Goal: Task Accomplishment & Management: Manage account settings

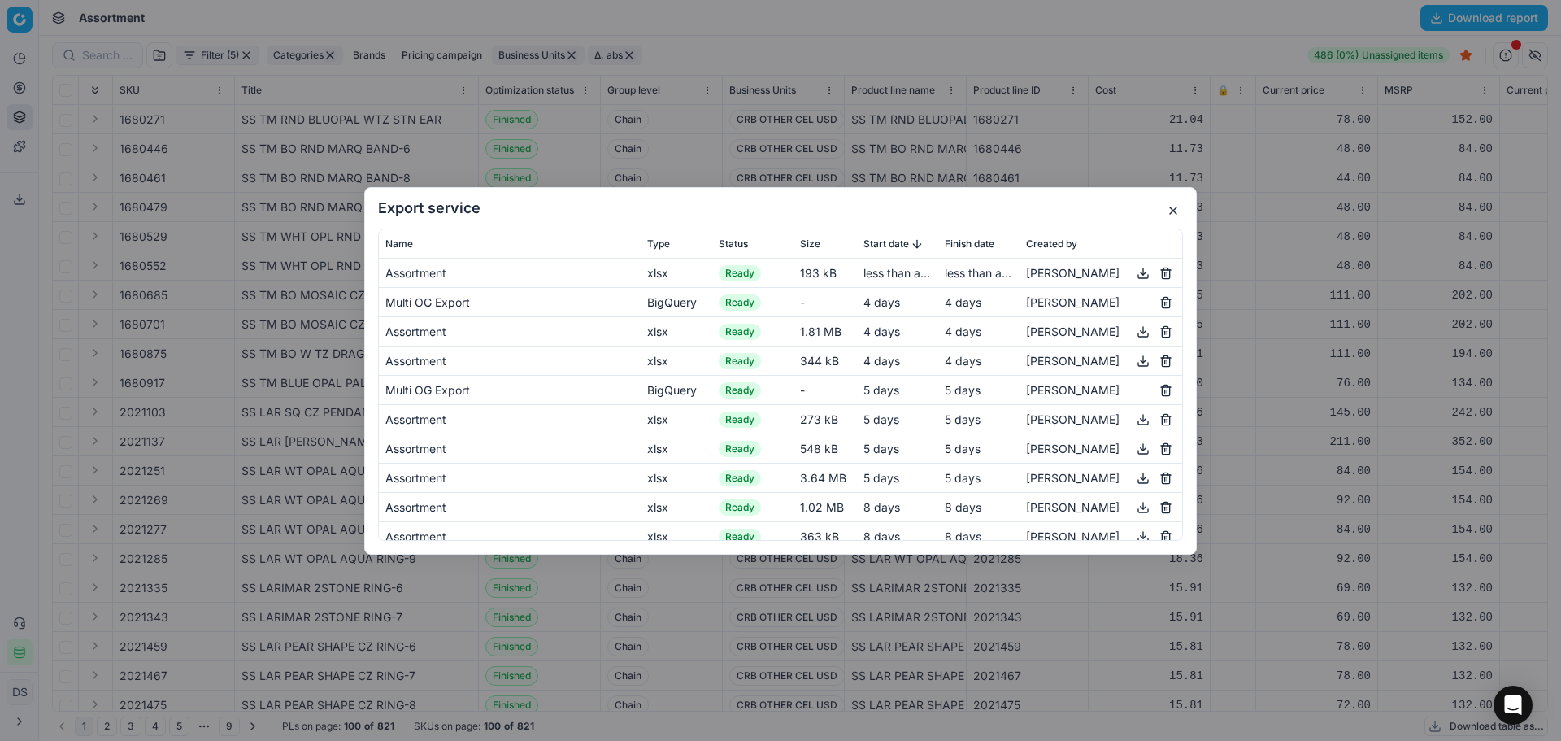
click at [1172, 205] on button "button" at bounding box center [1173, 211] width 20 height 20
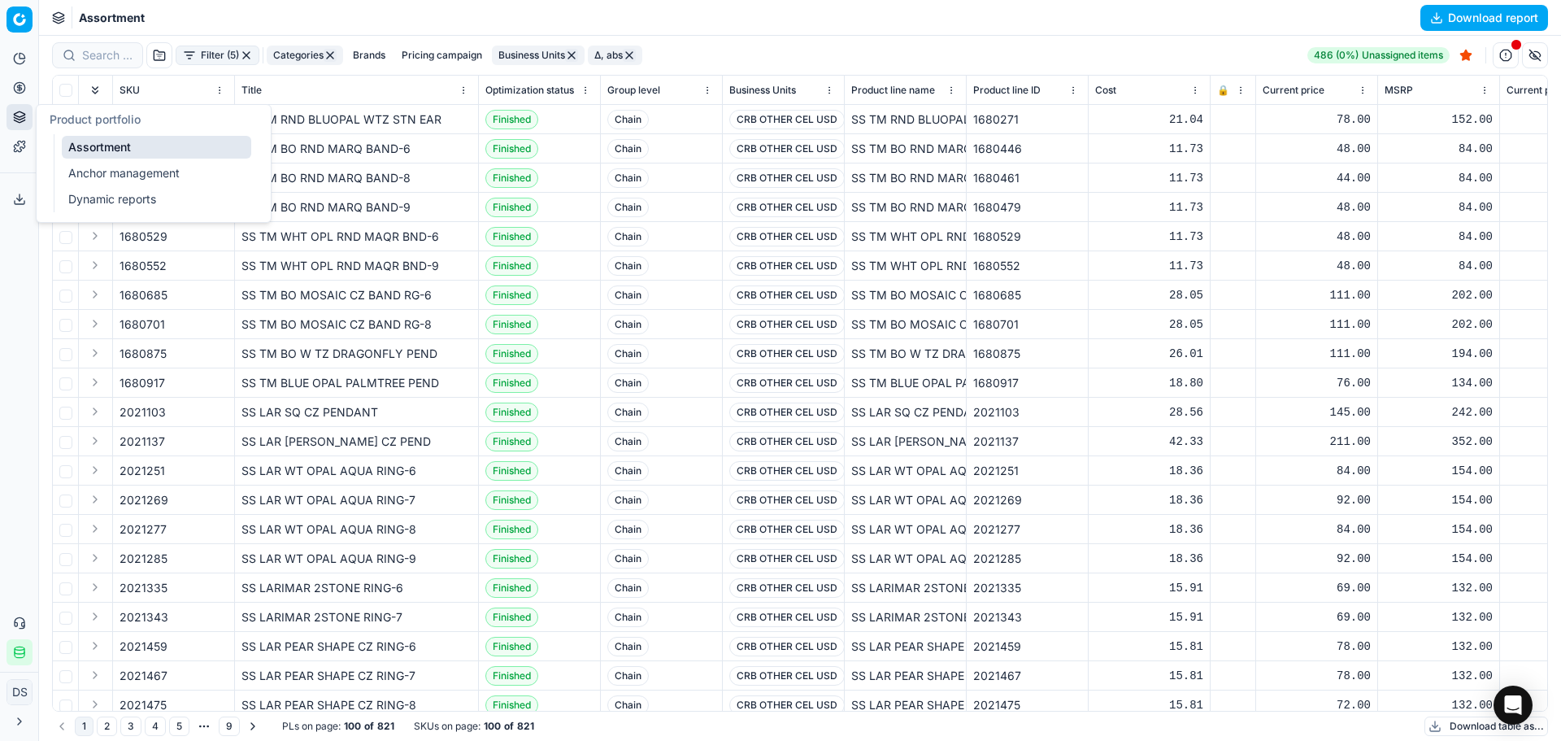
click at [20, 114] on icon at bounding box center [19, 117] width 13 height 13
click at [20, 99] on button "Pricing" at bounding box center [20, 88] width 26 height 26
click at [27, 122] on button "Product portfolio" at bounding box center [20, 117] width 26 height 26
click at [102, 192] on link "Dynamic reports" at bounding box center [156, 199] width 189 height 23
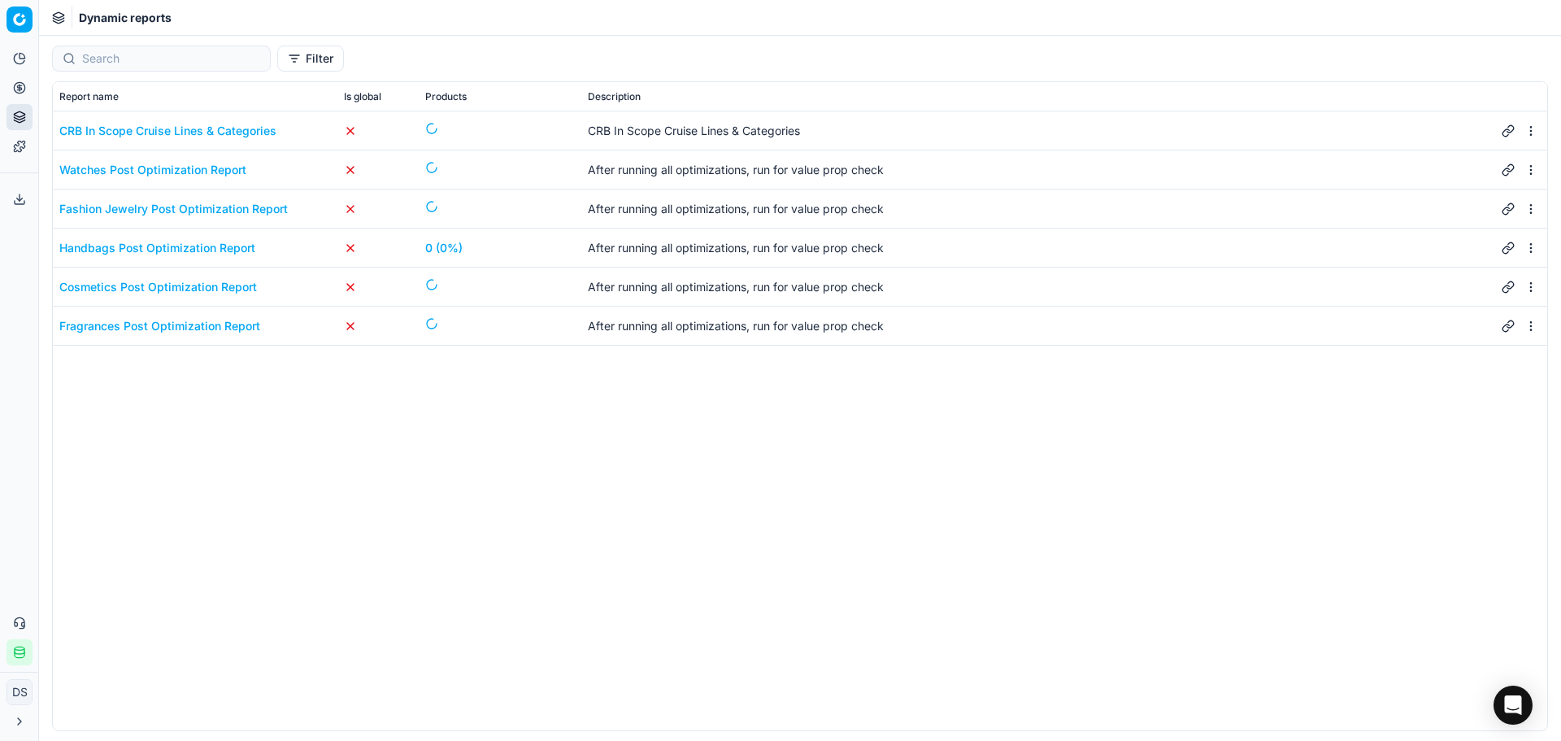
click at [150, 205] on div "Fashion Jewelry Post Optimization Report" at bounding box center [173, 209] width 228 height 16
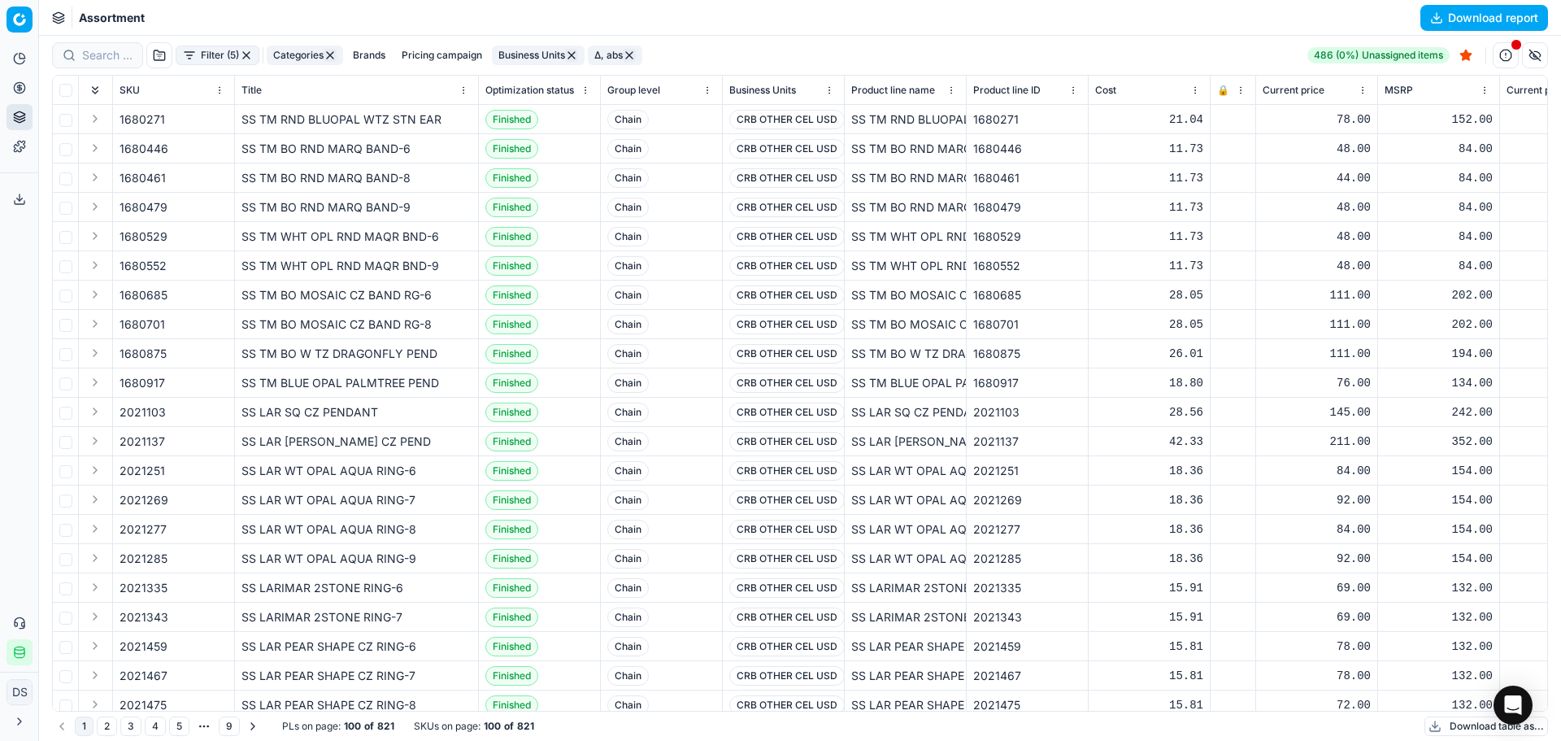
click at [227, 54] on button "Filter (5)" at bounding box center [218, 56] width 84 height 20
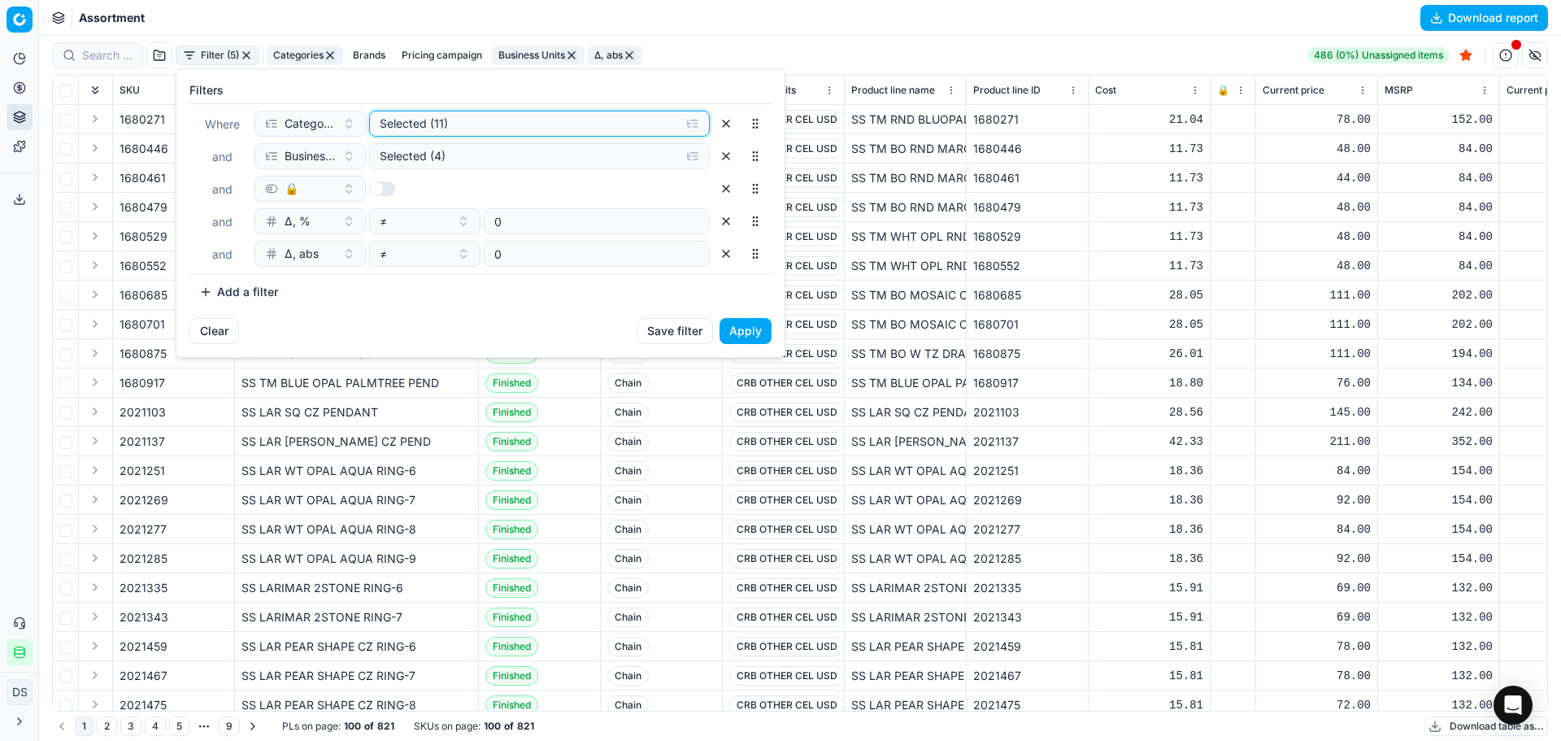
click at [455, 125] on div "Selected (11)" at bounding box center [527, 123] width 294 height 16
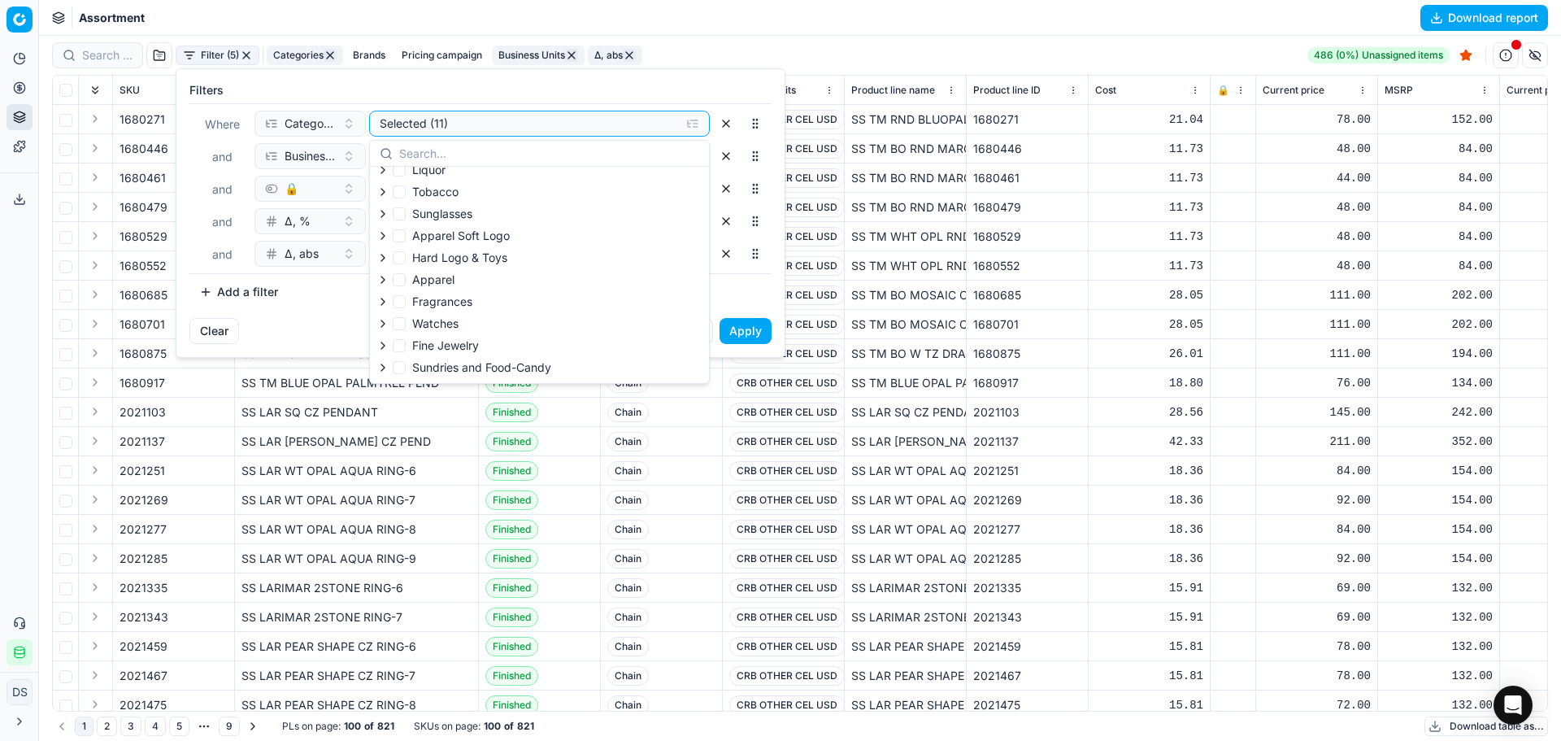
scroll to position [251, 0]
click at [441, 117] on div "Selected (11)" at bounding box center [527, 123] width 294 height 16
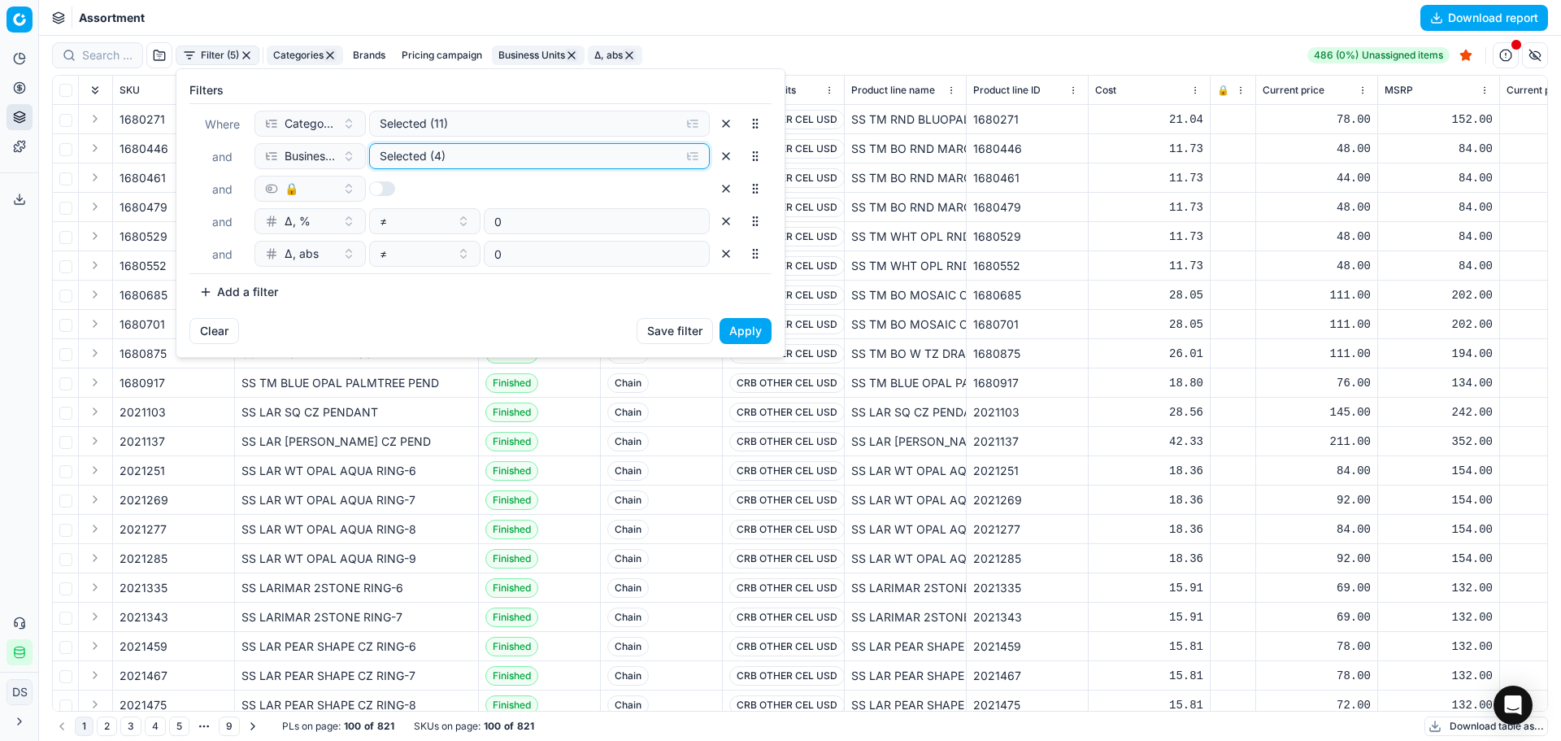
click at [450, 168] on button "Selected (4)" at bounding box center [539, 156] width 341 height 26
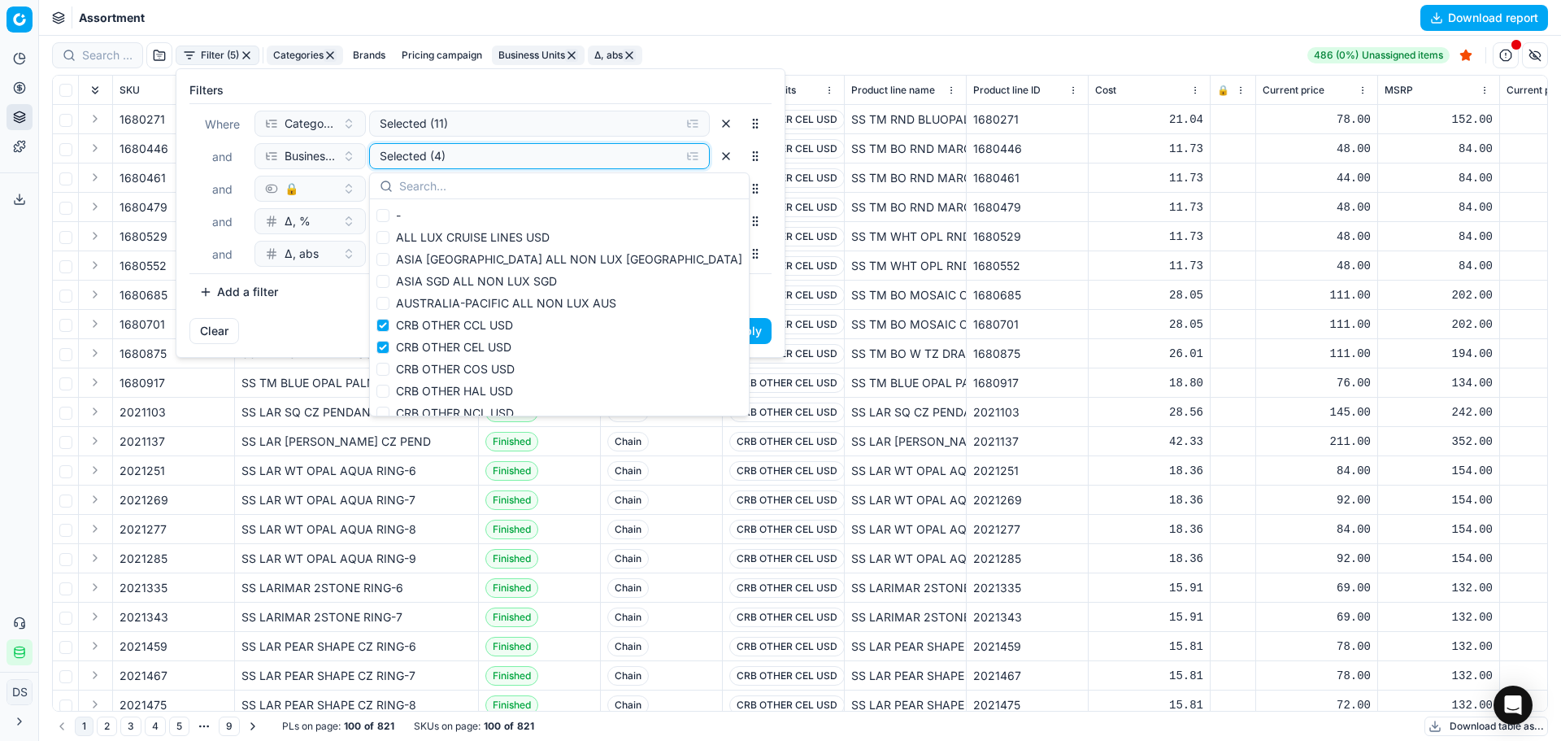
click at [455, 163] on div "Selected (4)" at bounding box center [527, 156] width 294 height 16
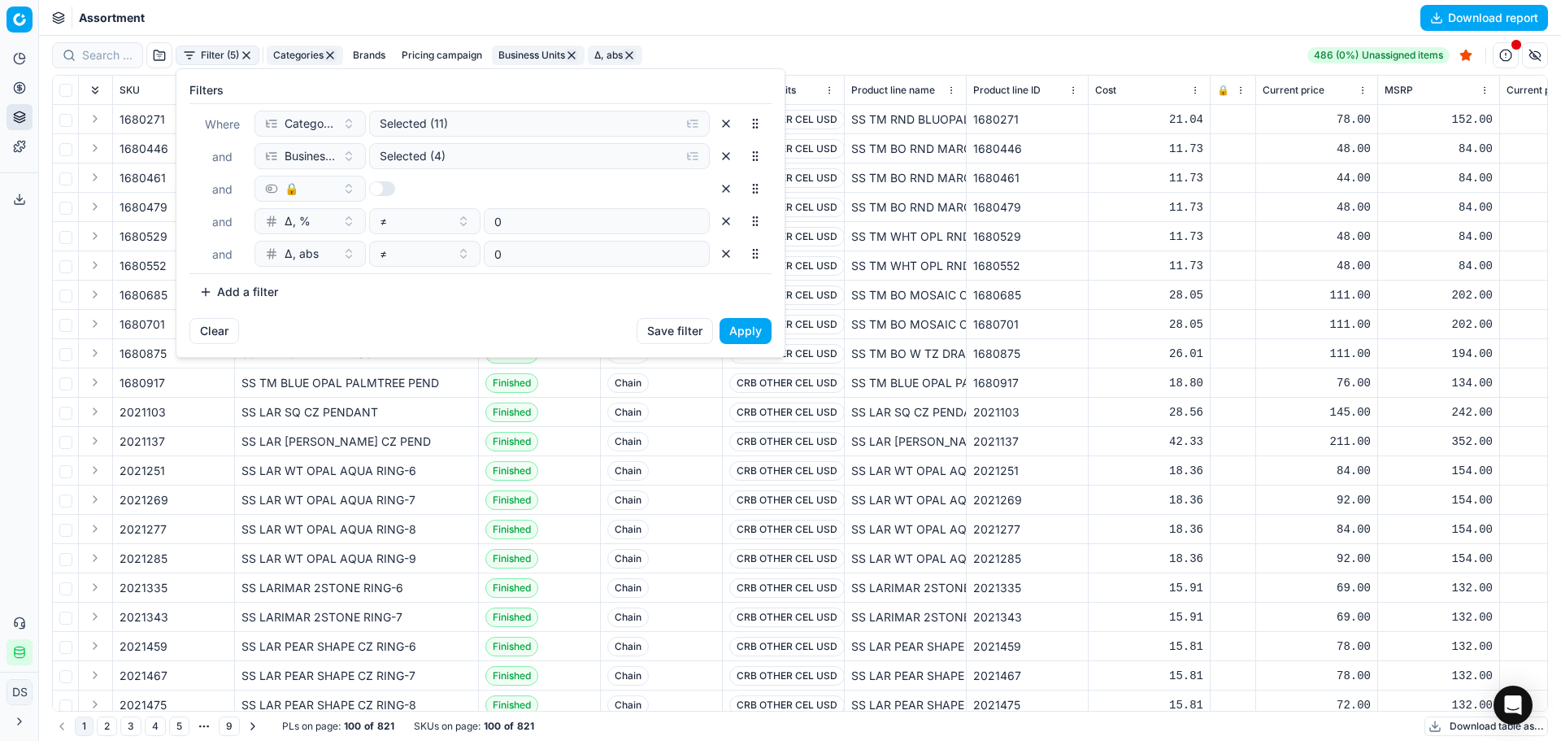
click at [726, 254] on button "button" at bounding box center [726, 254] width 26 height 26
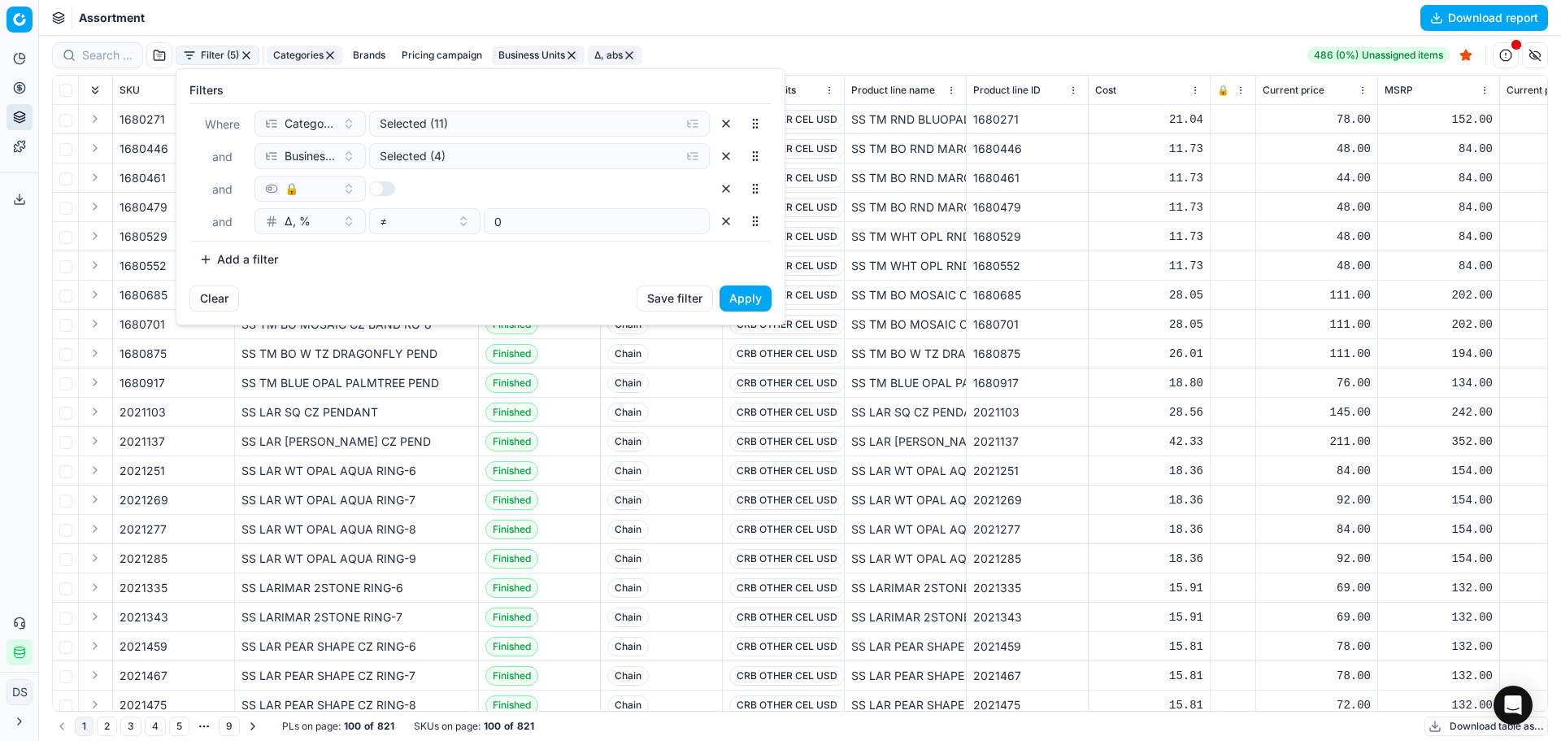
click at [729, 226] on button "button" at bounding box center [726, 221] width 26 height 26
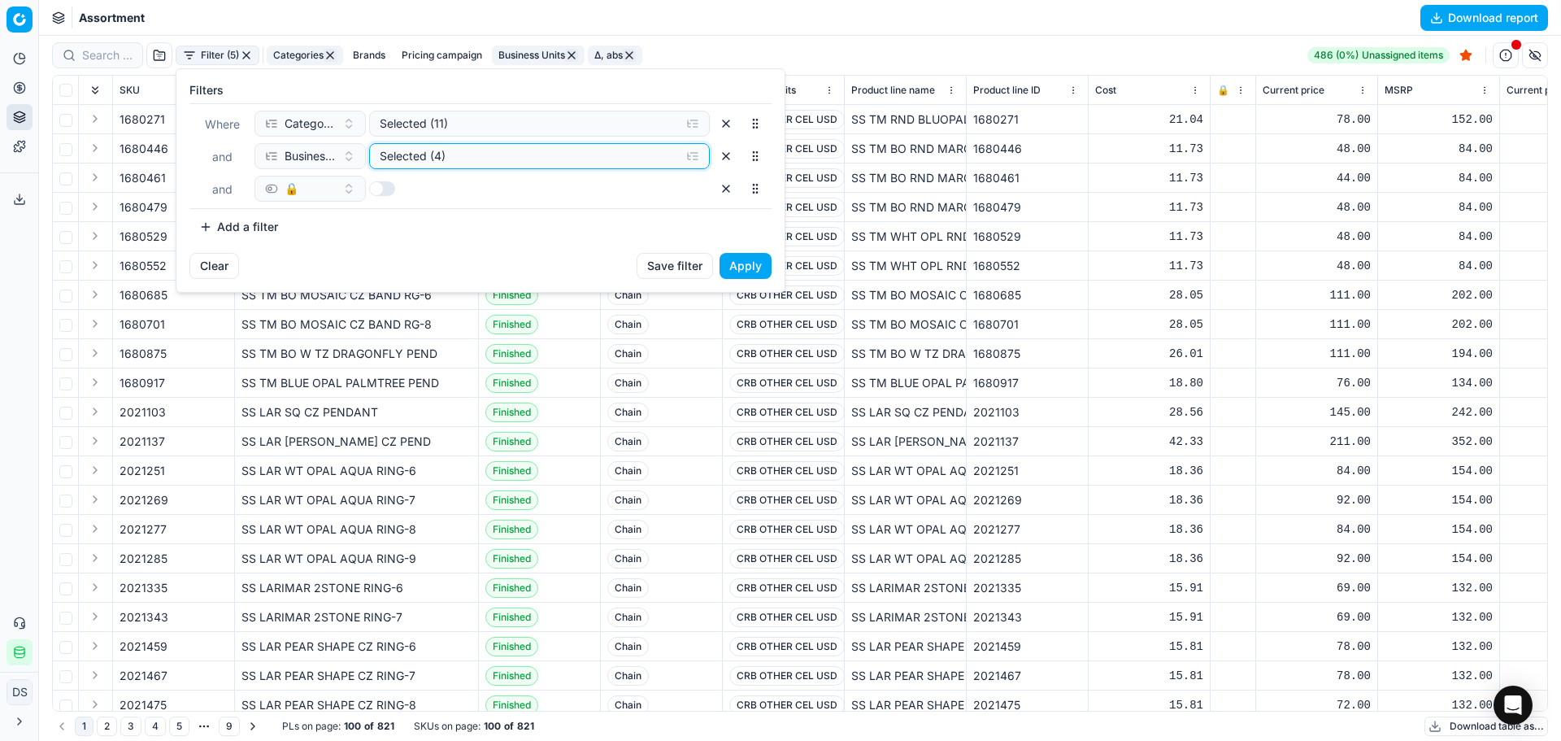
click at [462, 160] on div "Selected (4)" at bounding box center [527, 156] width 294 height 16
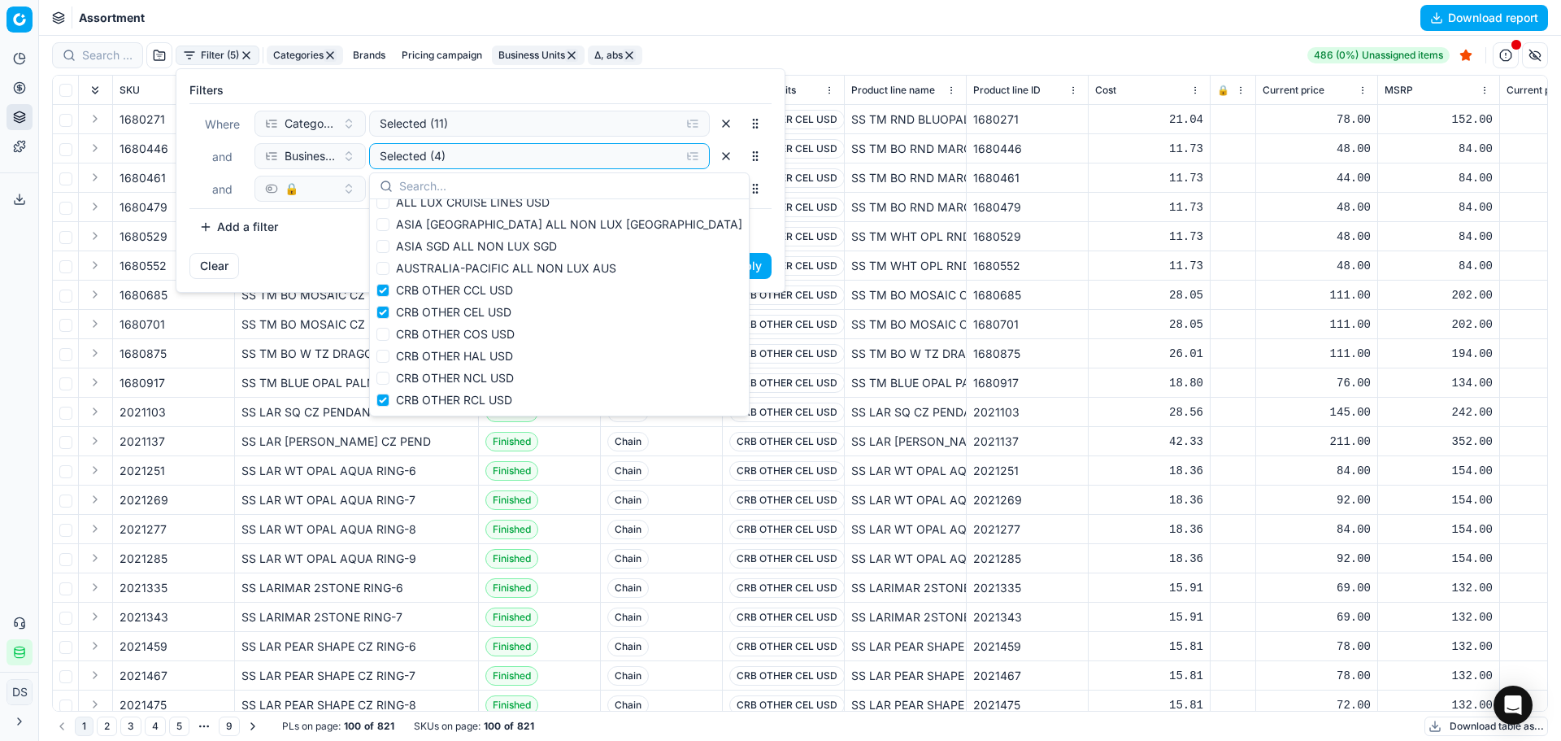
scroll to position [0, 0]
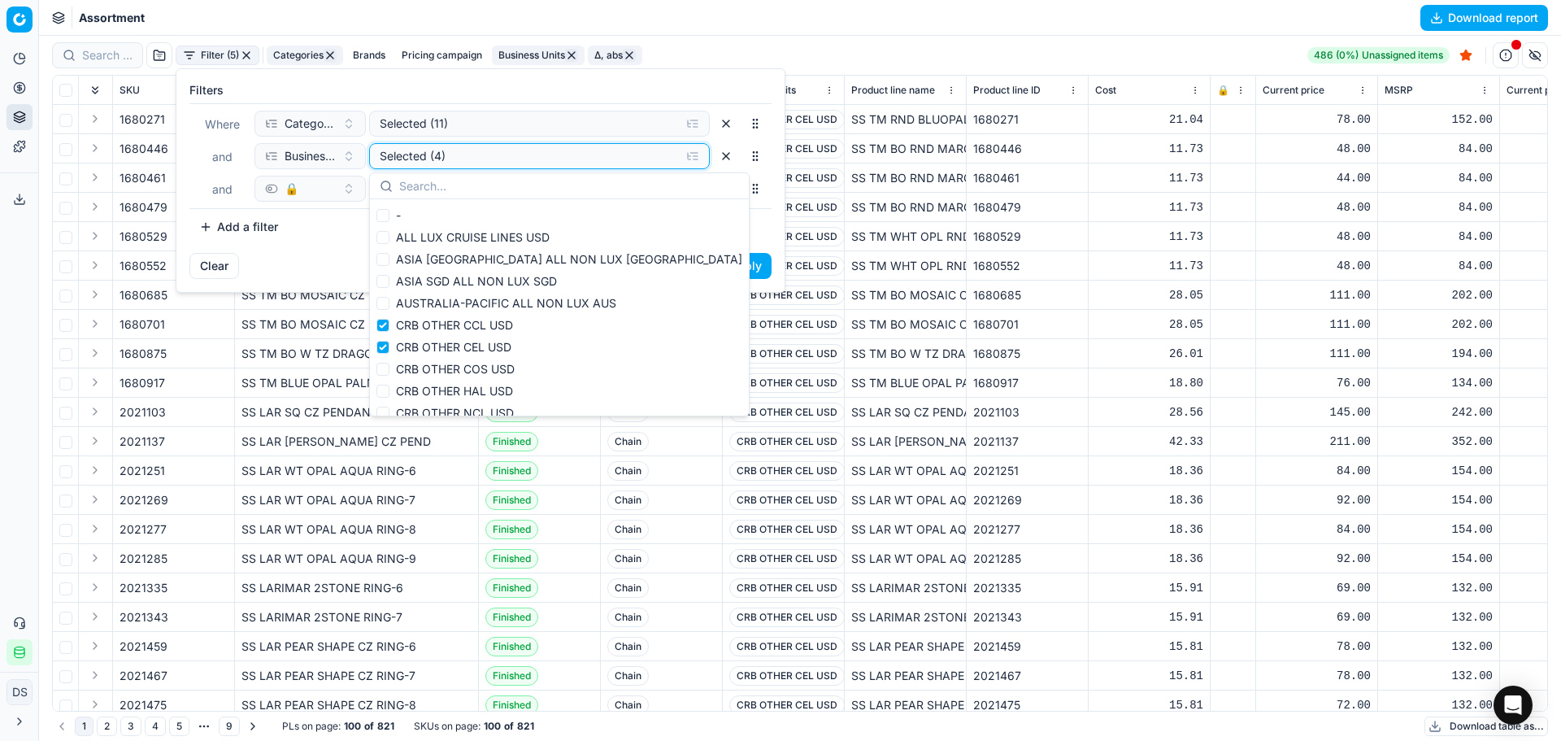
click at [510, 163] on div "Selected (4)" at bounding box center [527, 156] width 294 height 16
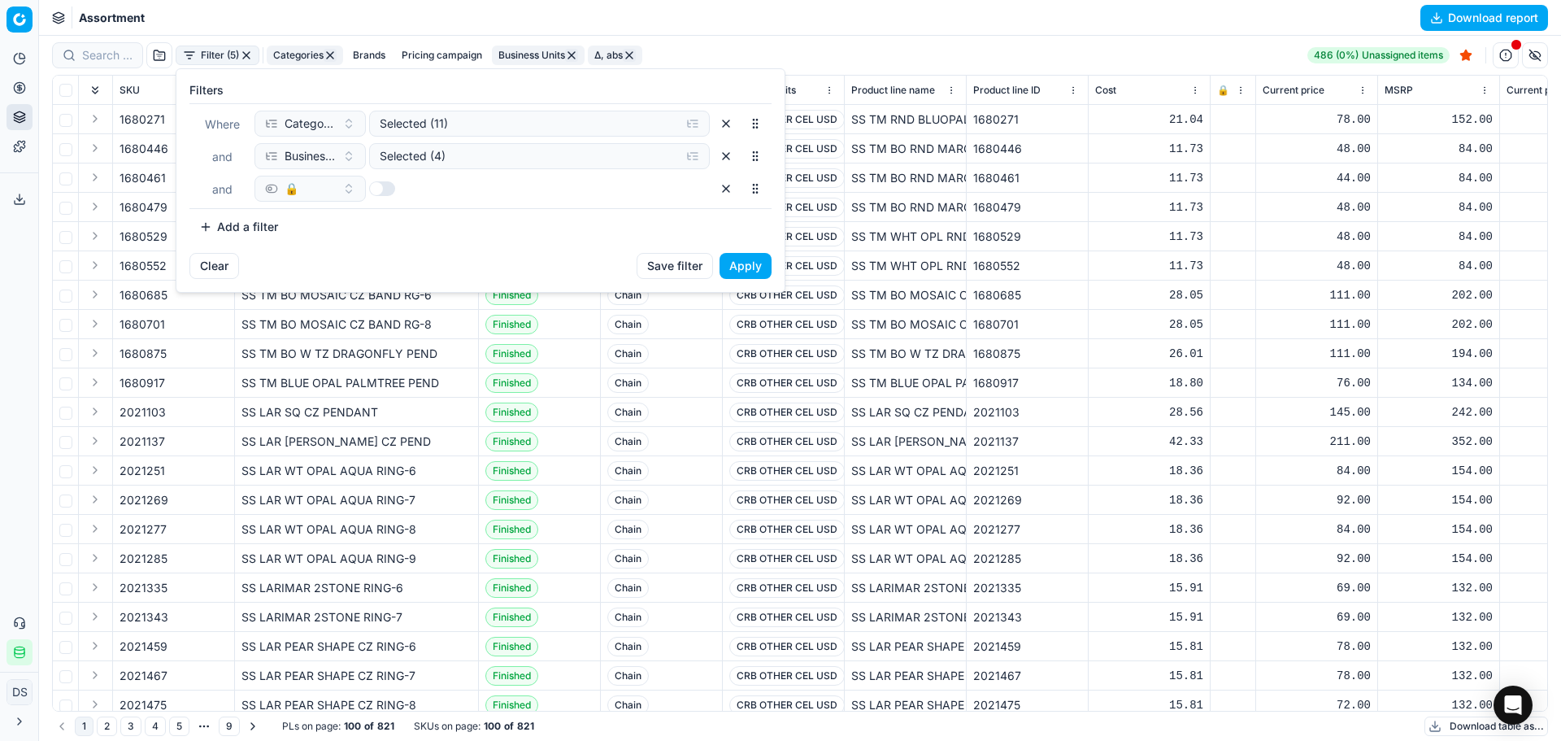
click at [746, 272] on button "Apply" at bounding box center [746, 266] width 52 height 26
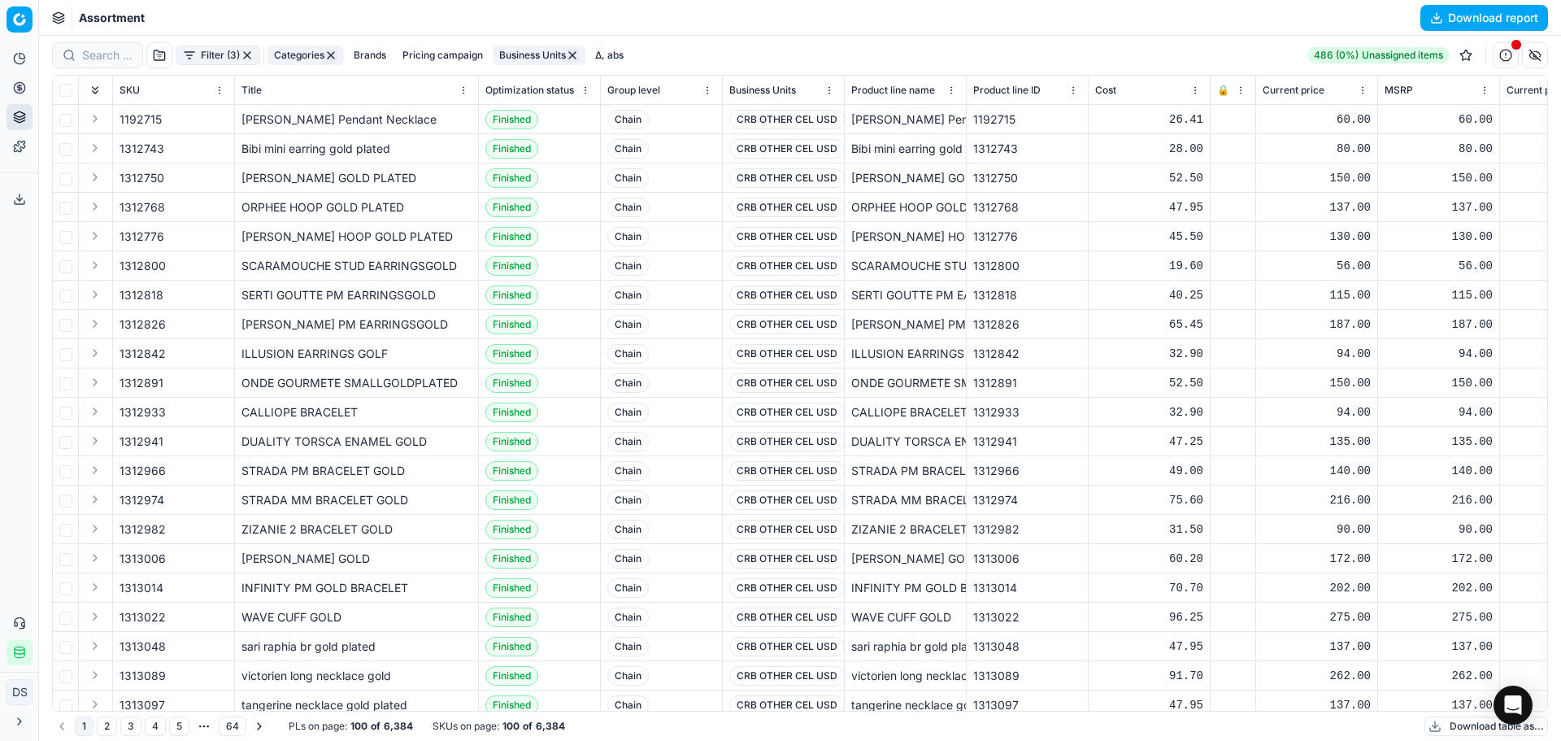
click at [1457, 23] on button "Download report" at bounding box center [1484, 18] width 128 height 26
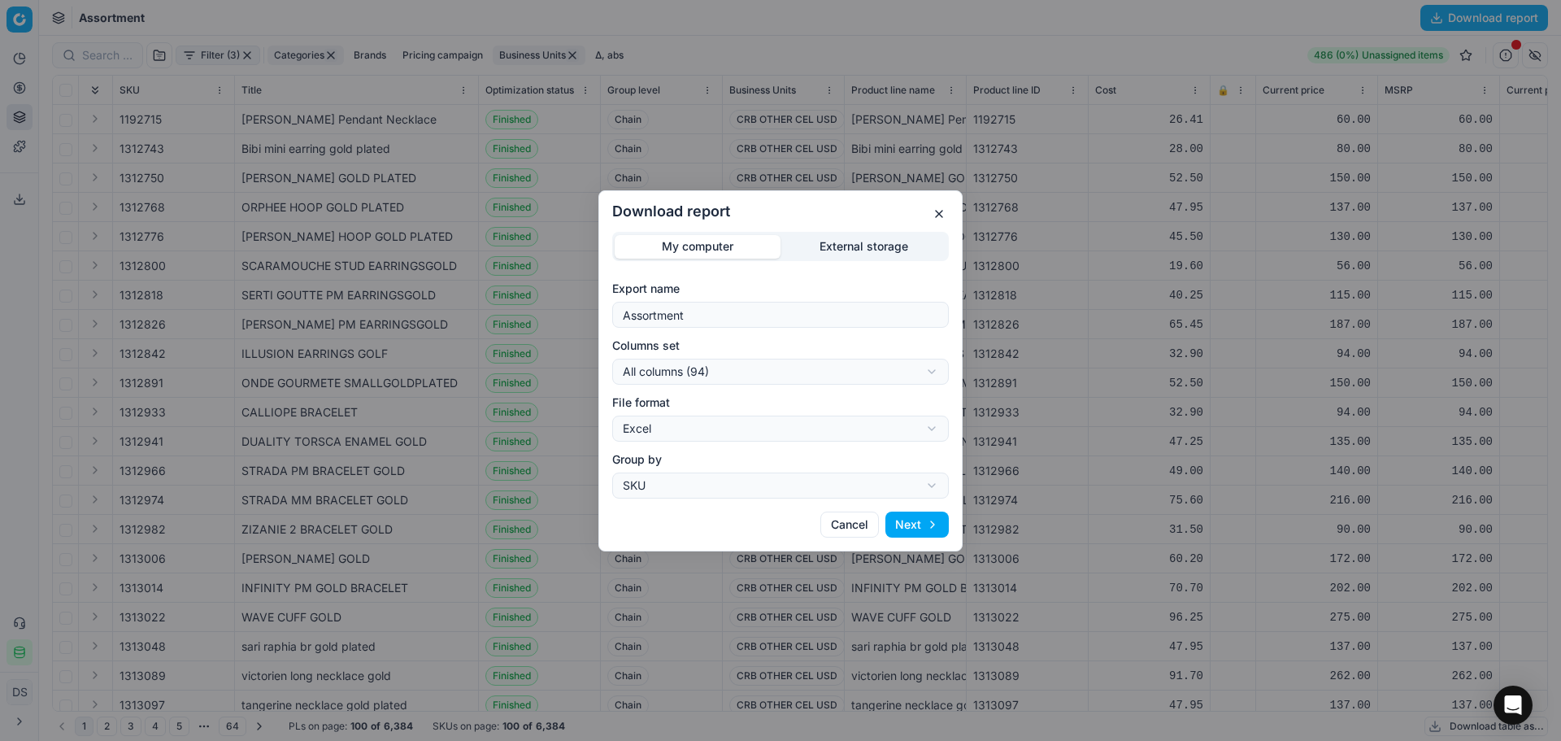
click at [855, 375] on div "Download report My computer External storage Export name Assortment Columns set…" at bounding box center [780, 370] width 1561 height 741
select select "custom"
click at [923, 524] on button "Next" at bounding box center [916, 524] width 63 height 26
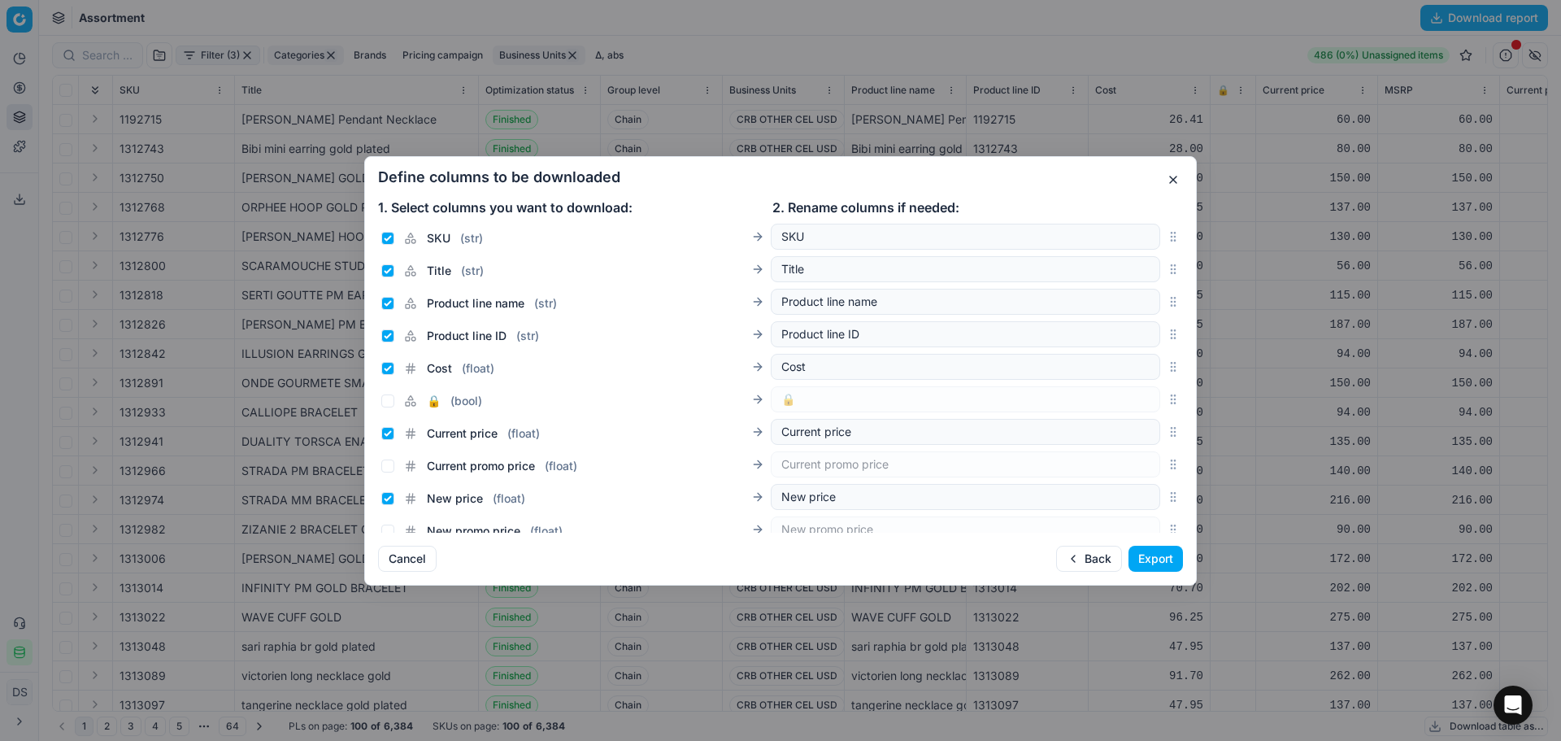
click at [1137, 562] on button "Export" at bounding box center [1156, 559] width 54 height 26
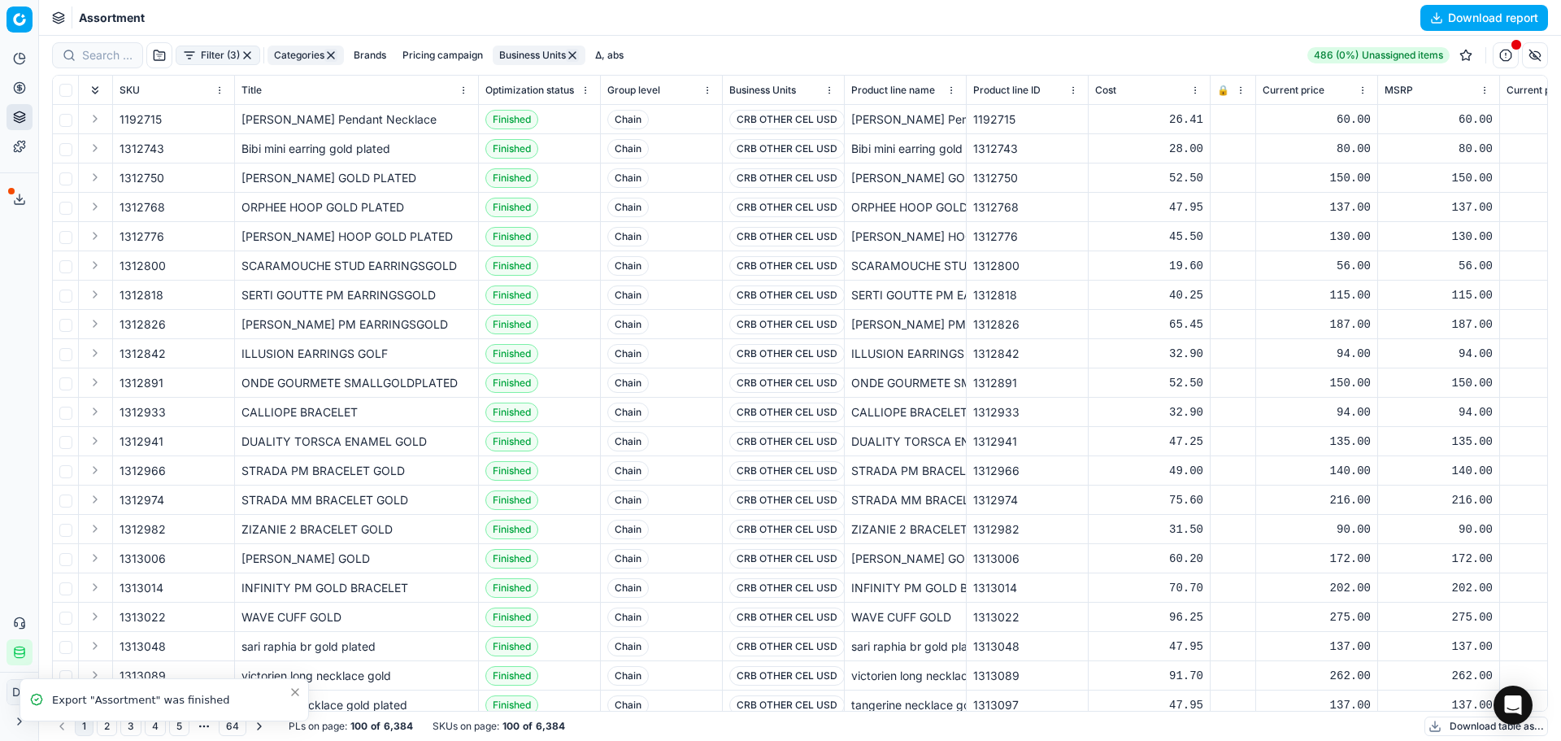
click at [16, 202] on icon at bounding box center [19, 199] width 13 height 13
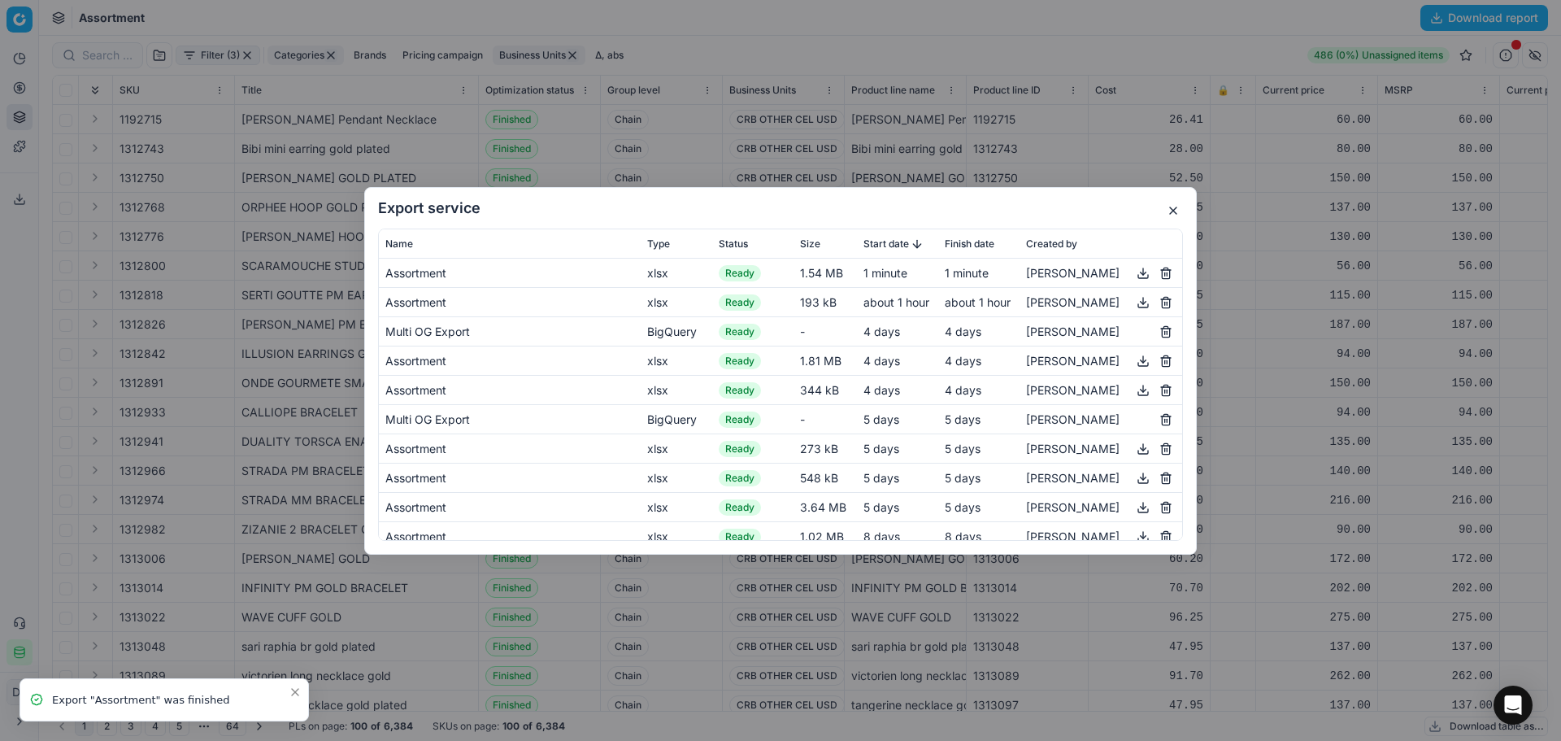
click at [1133, 273] on button "button" at bounding box center [1143, 273] width 20 height 20
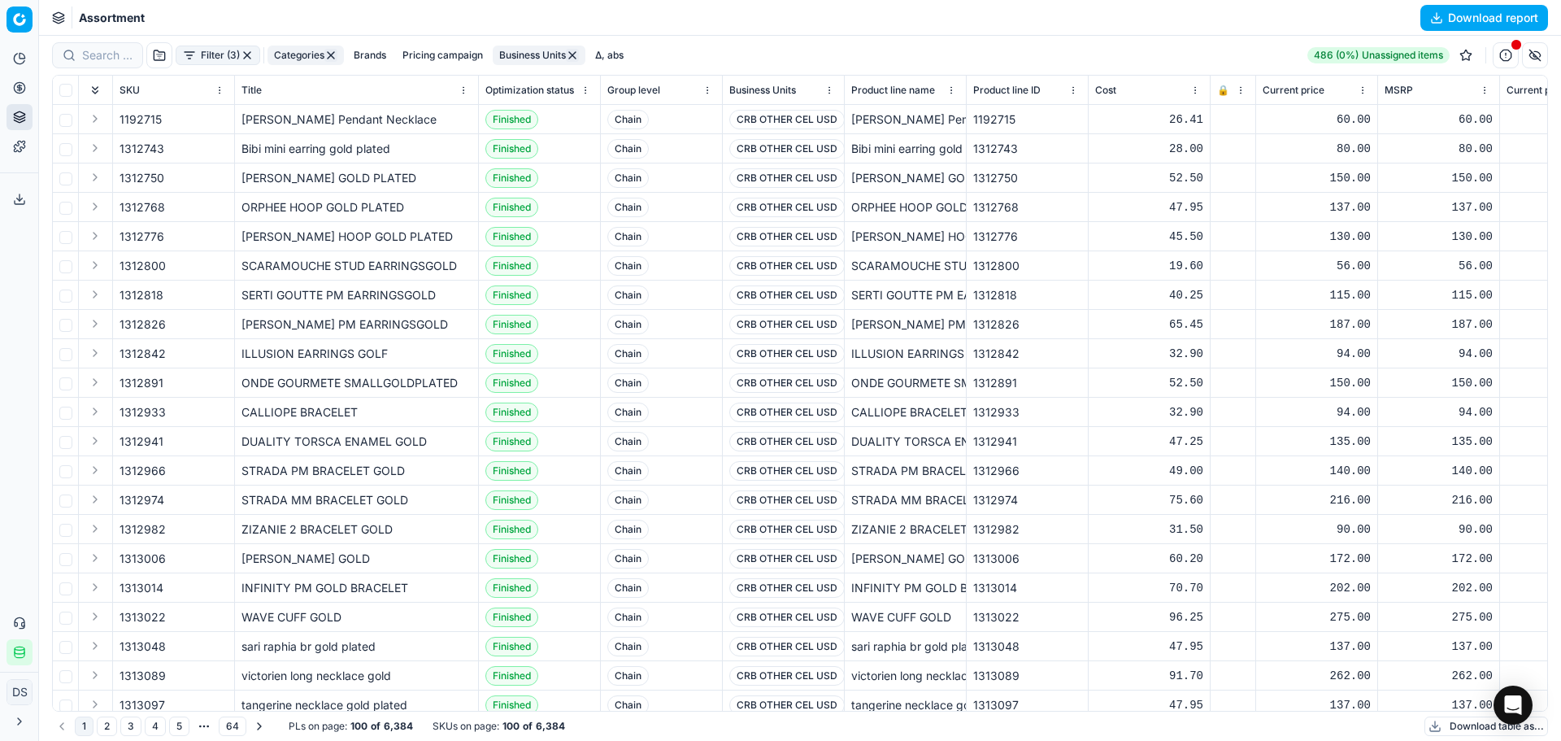
click at [311, 15] on div "Export service Name Type Status Size Start date Finish date Created by Assortme…" at bounding box center [780, 370] width 1561 height 741
click at [28, 89] on button "Pricing" at bounding box center [20, 88] width 26 height 26
click at [110, 117] on link "Optimization groups" at bounding box center [156, 118] width 189 height 23
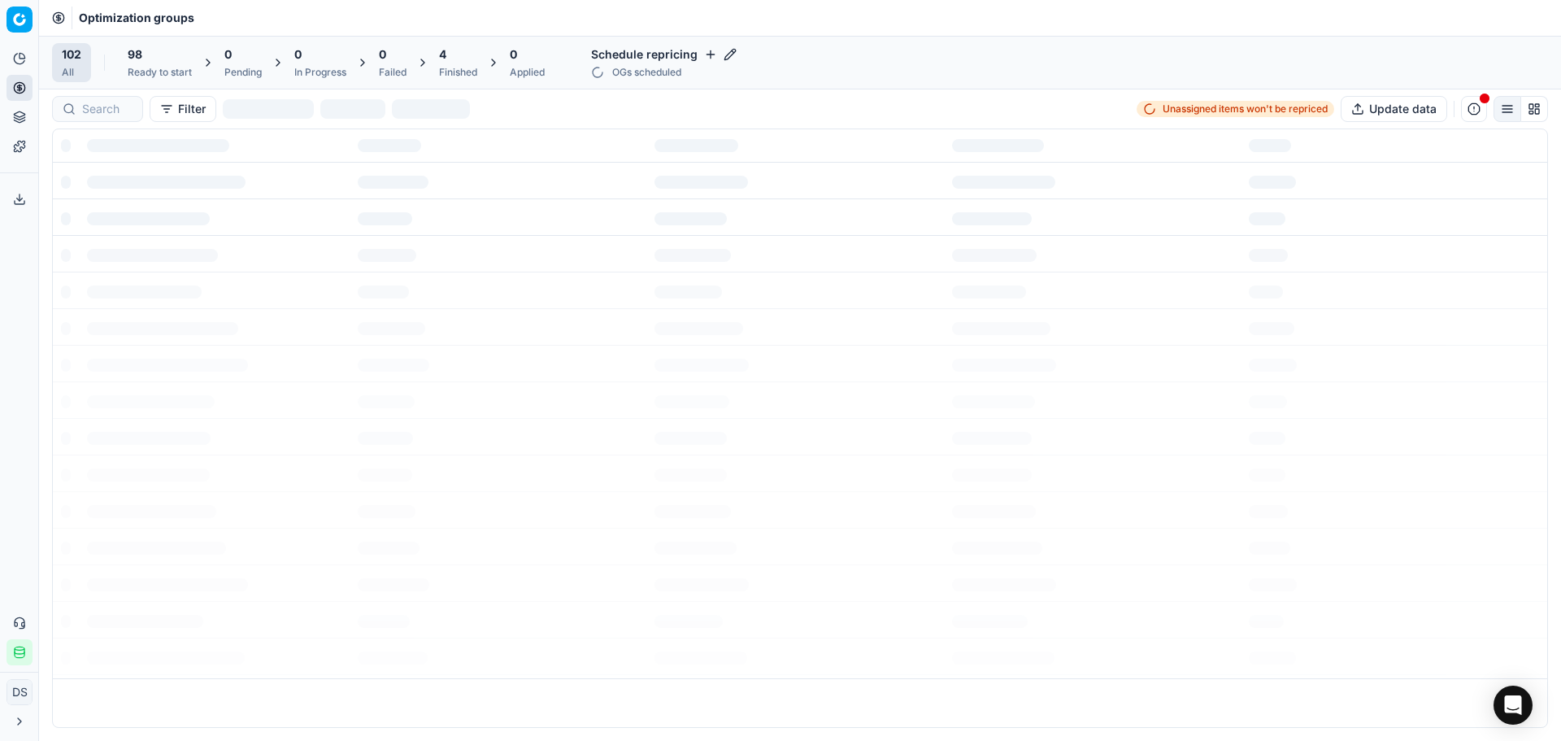
click at [472, 54] on div "4" at bounding box center [458, 54] width 38 height 16
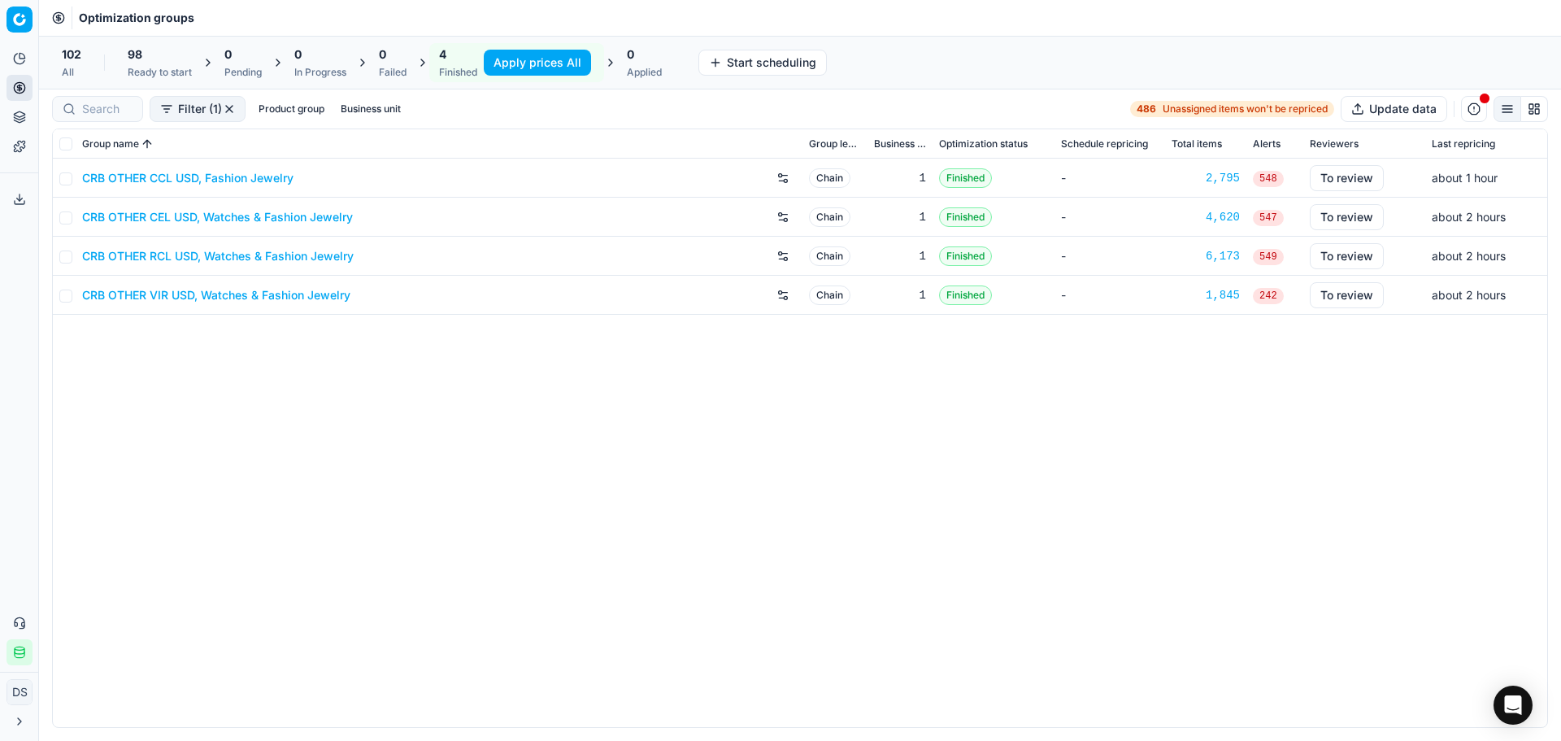
click at [228, 221] on link "CRB OTHER CEL USD, Watches & Fashion Jewelry" at bounding box center [217, 217] width 271 height 16
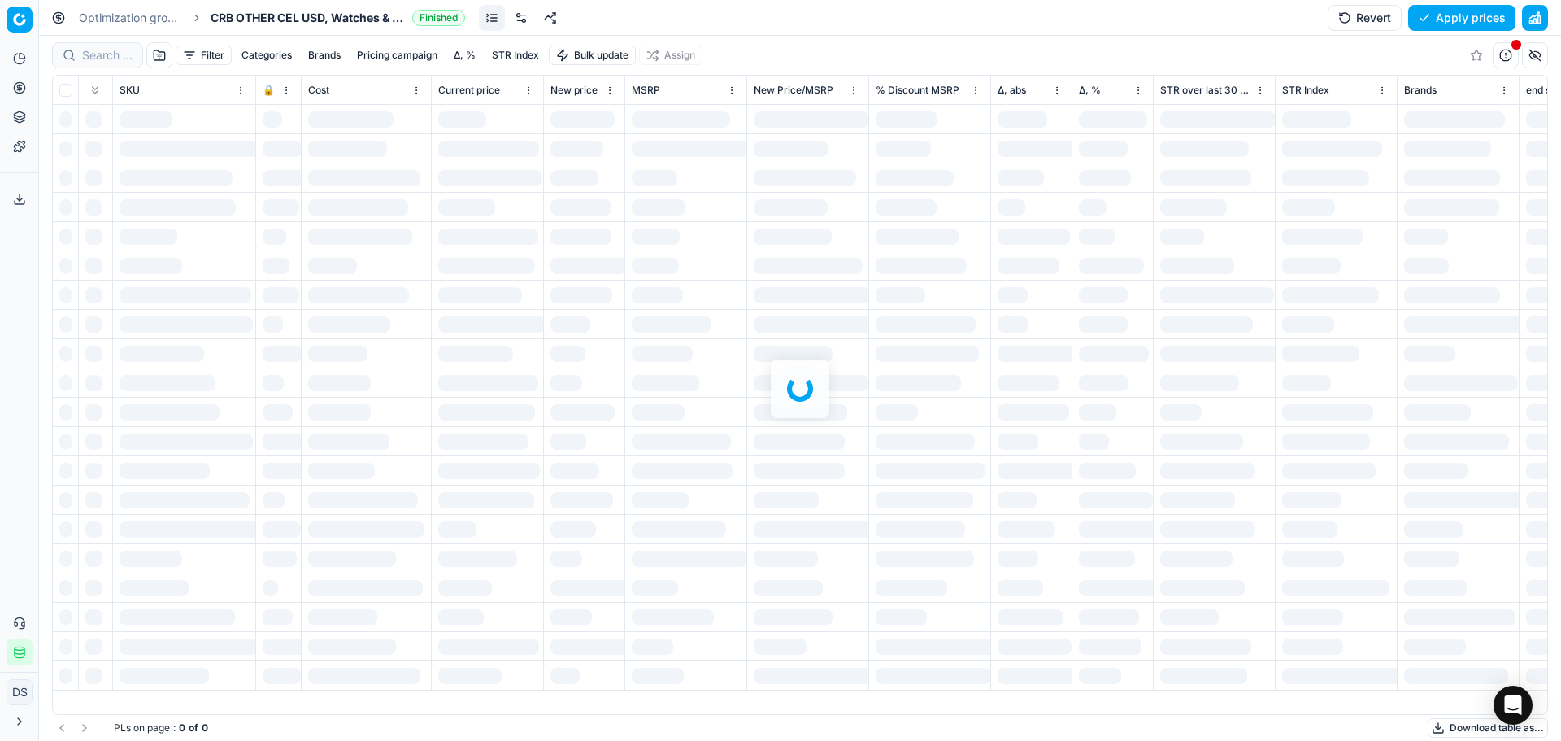
click at [1540, 18] on button "button" at bounding box center [1535, 18] width 26 height 26
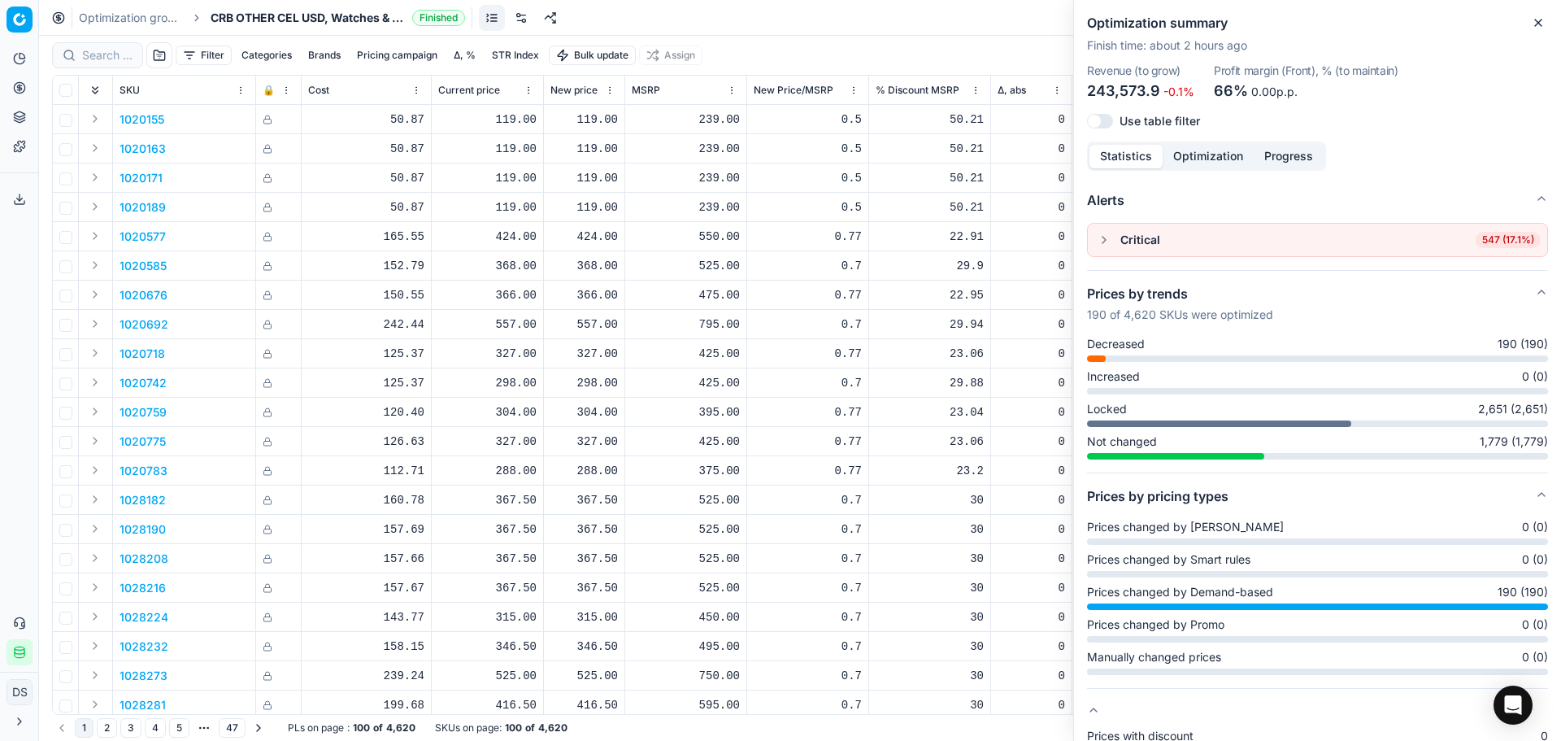
click at [1108, 240] on button "button" at bounding box center [1104, 240] width 20 height 20
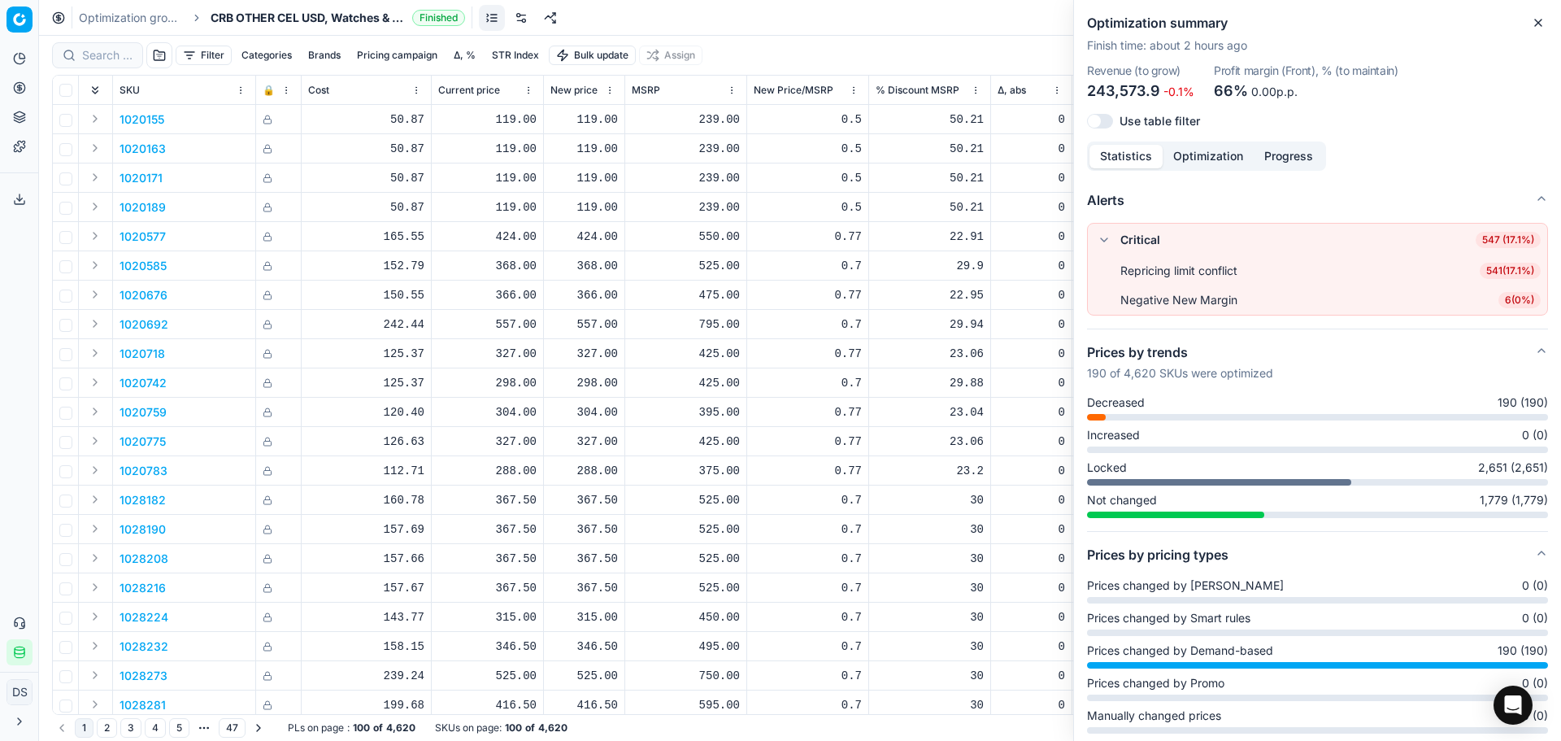
click at [1487, 270] on span "541 ( 17.1% )" at bounding box center [1510, 271] width 61 height 16
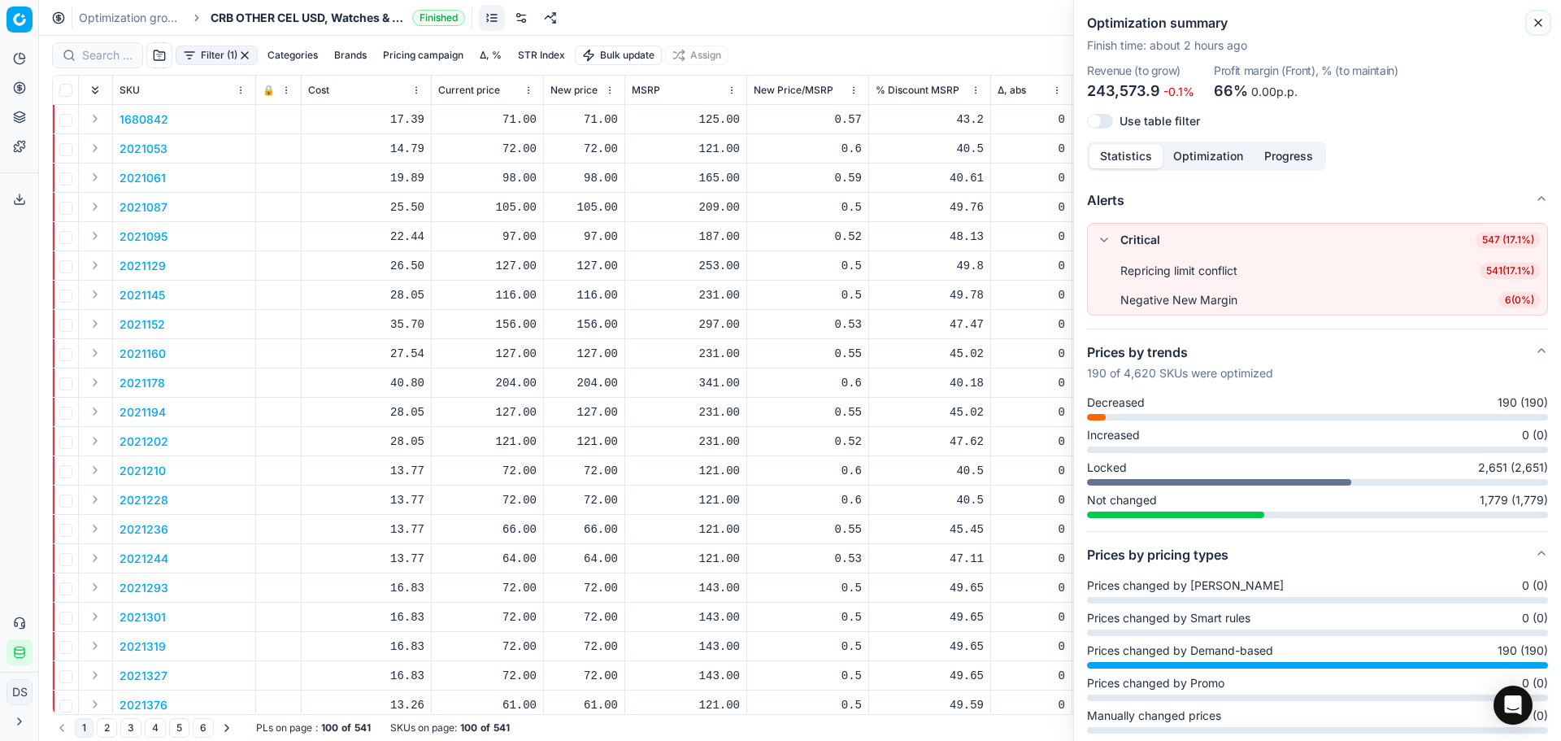
click at [1533, 23] on icon "button" at bounding box center [1538, 22] width 13 height 13
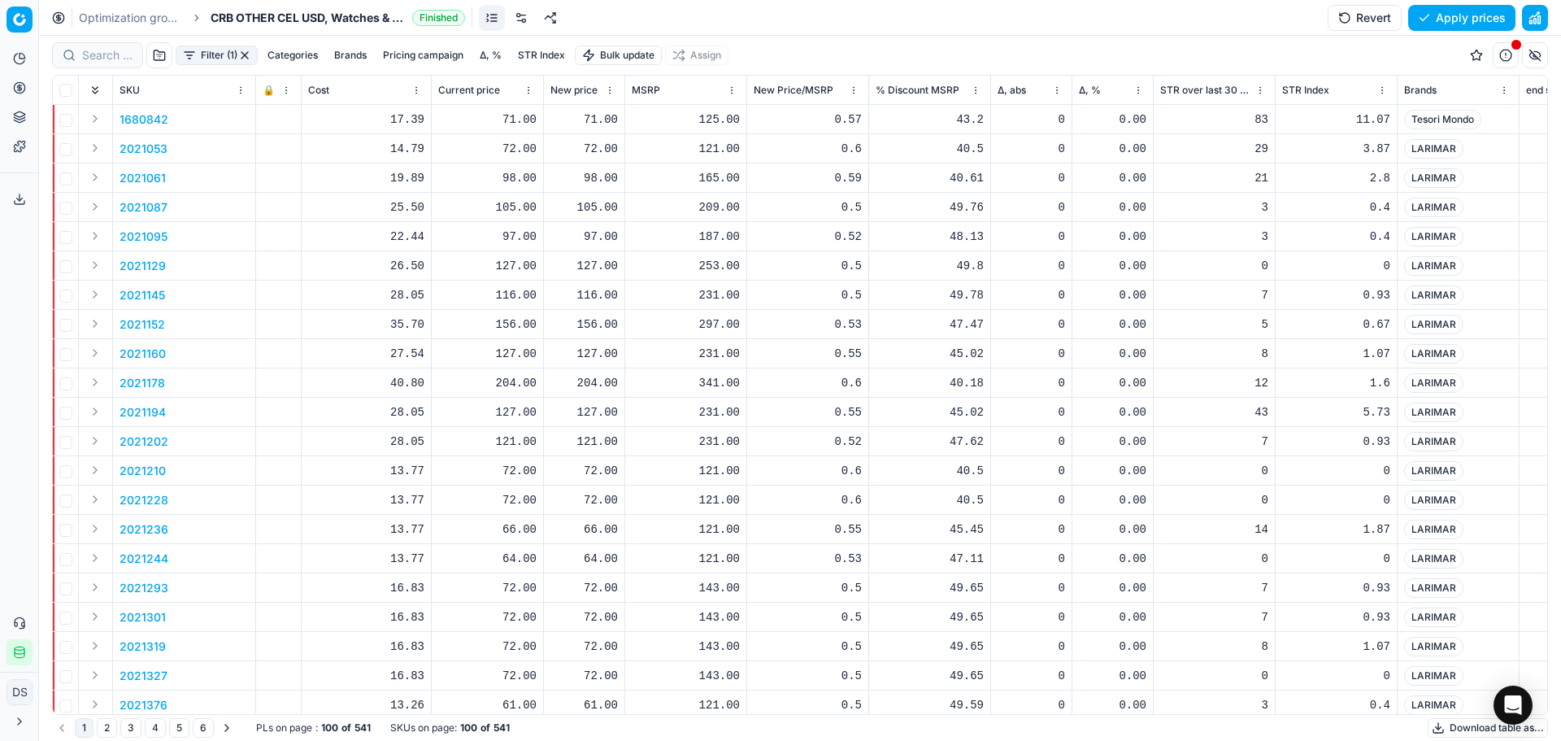
click at [126, 346] on p "2021160" at bounding box center [143, 354] width 46 height 16
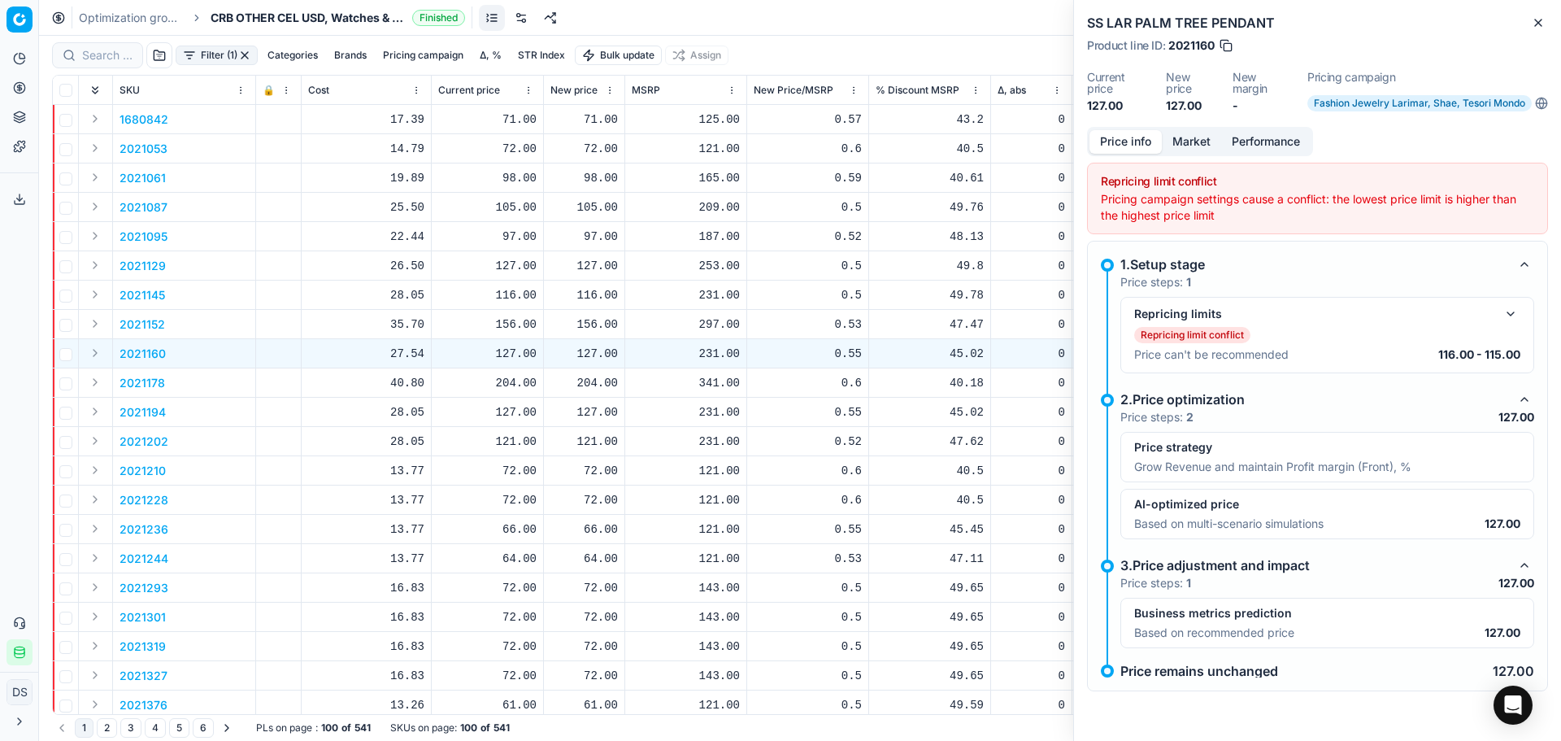
click at [1511, 313] on button "button" at bounding box center [1511, 314] width 20 height 20
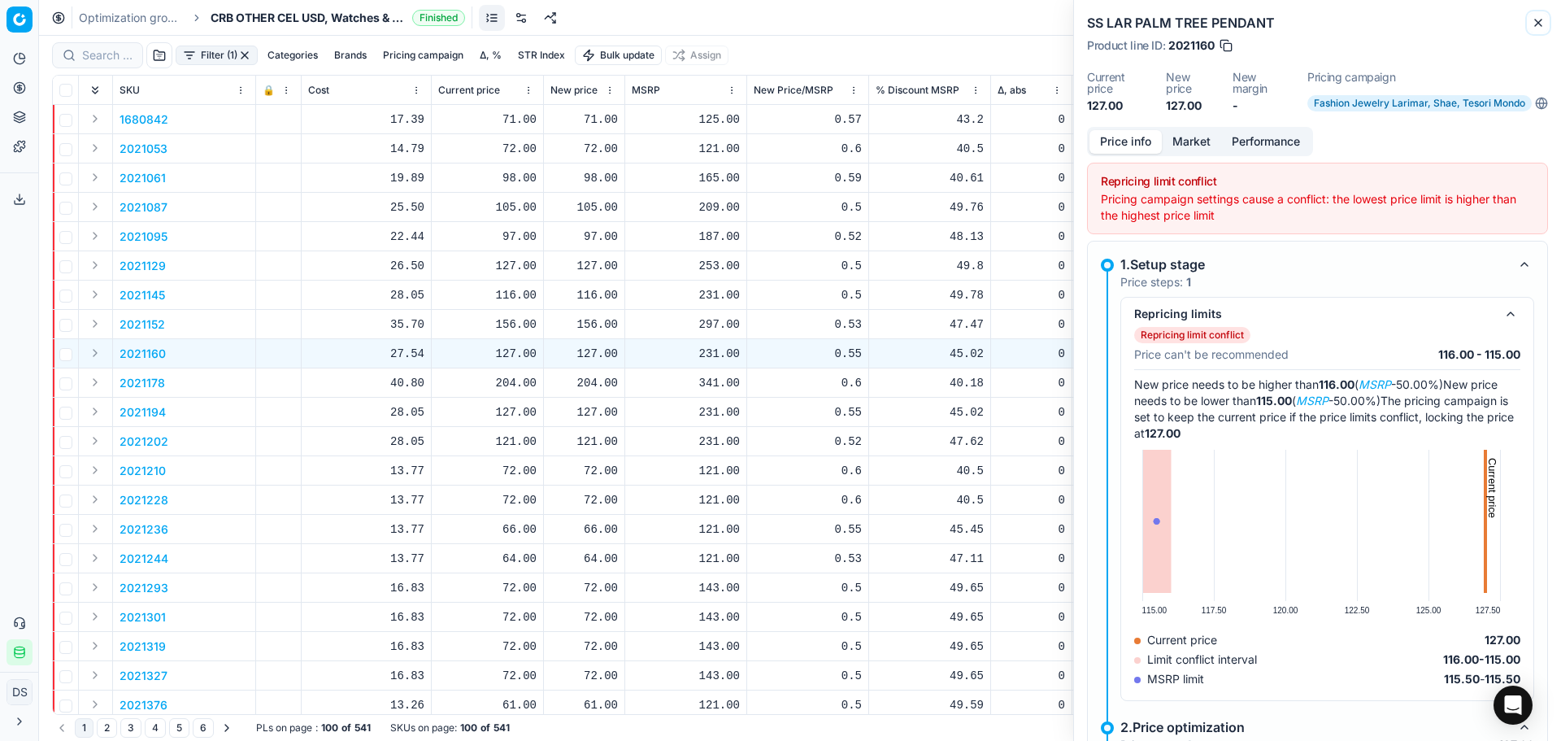
click at [1535, 24] on icon "button" at bounding box center [1538, 22] width 13 height 13
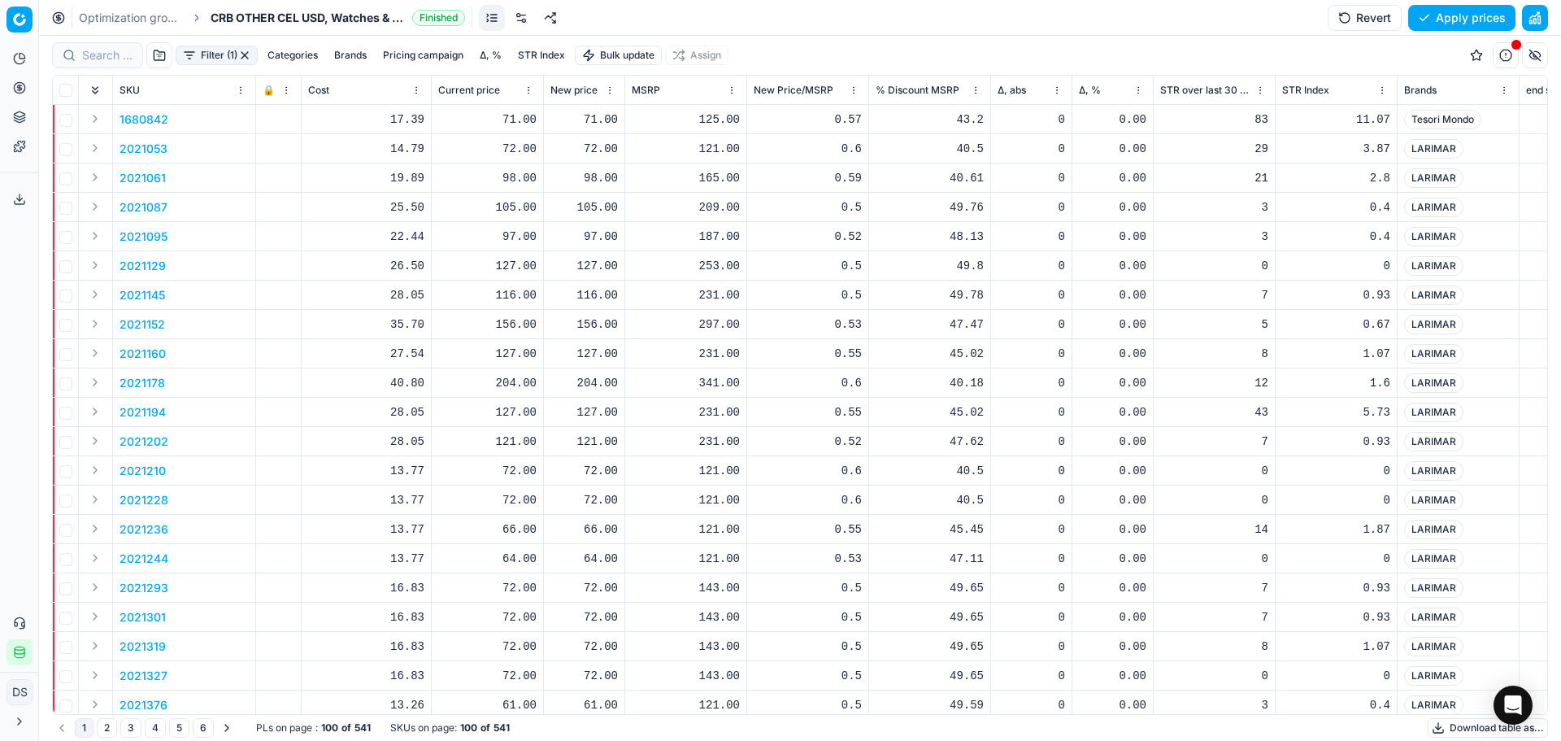
click at [133, 18] on link "Optimization groups" at bounding box center [131, 18] width 104 height 16
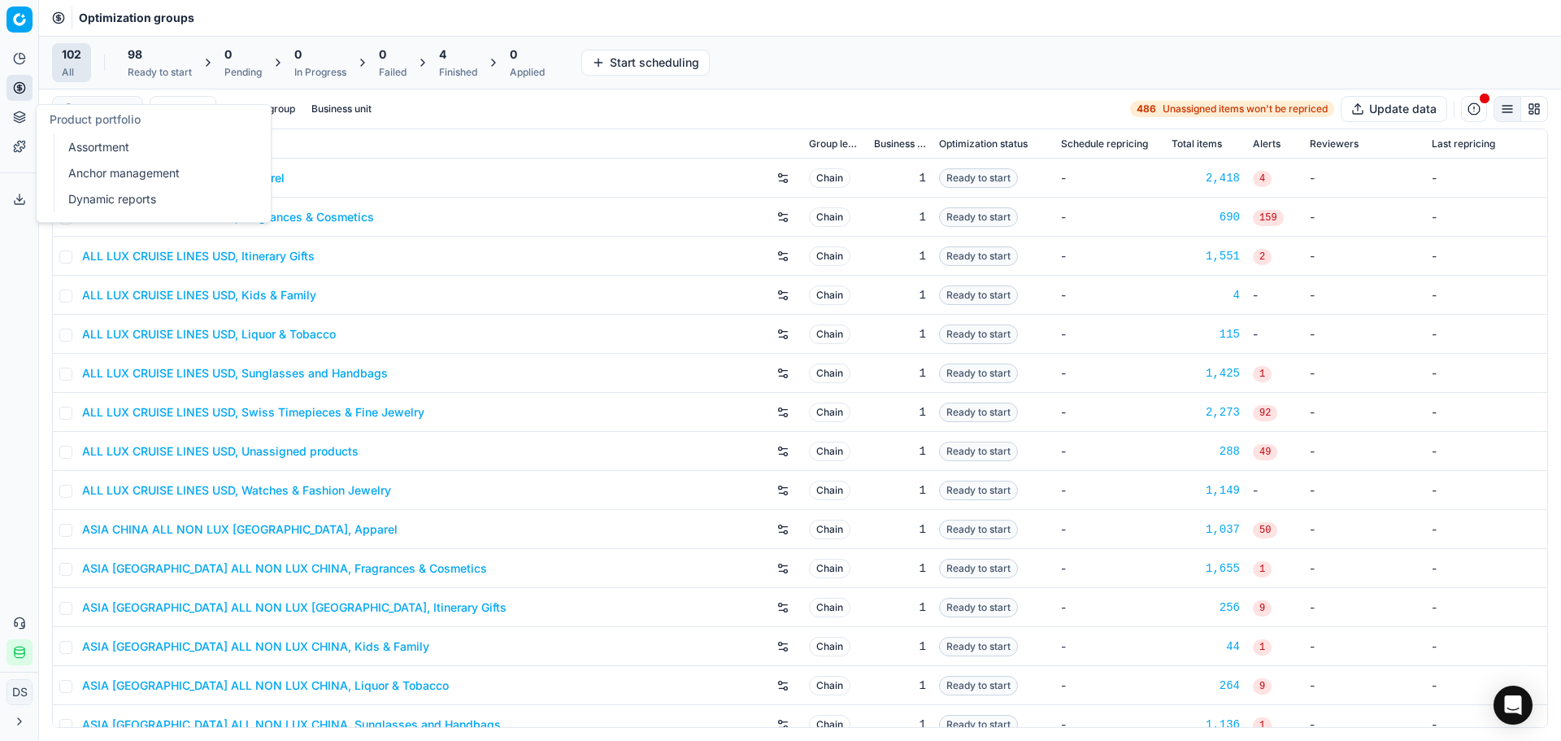
click at [28, 118] on button "Product portfolio" at bounding box center [20, 117] width 26 height 26
click at [108, 150] on link "Pricing campaigns" at bounding box center [156, 144] width 189 height 23
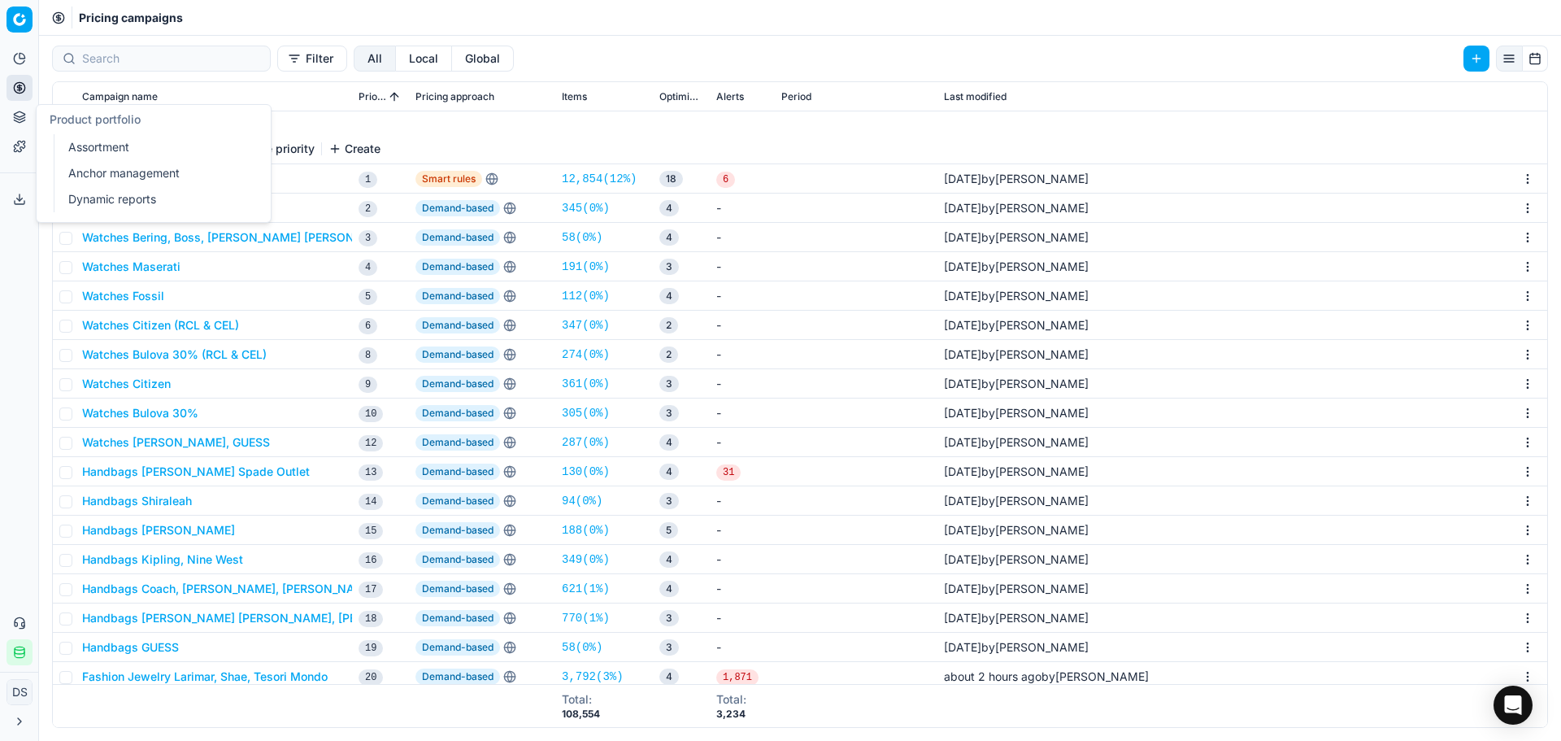
click at [20, 108] on button "Product portfolio" at bounding box center [20, 117] width 26 height 26
click at [20, 85] on icon at bounding box center [20, 88] width 0 height 7
click at [131, 148] on link "Pricing campaigns" at bounding box center [156, 144] width 189 height 23
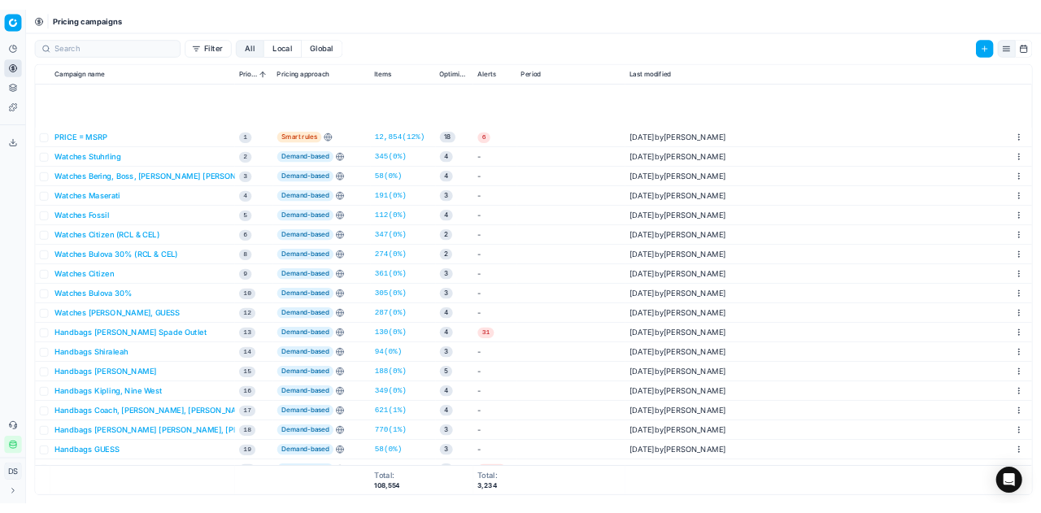
scroll to position [163, 0]
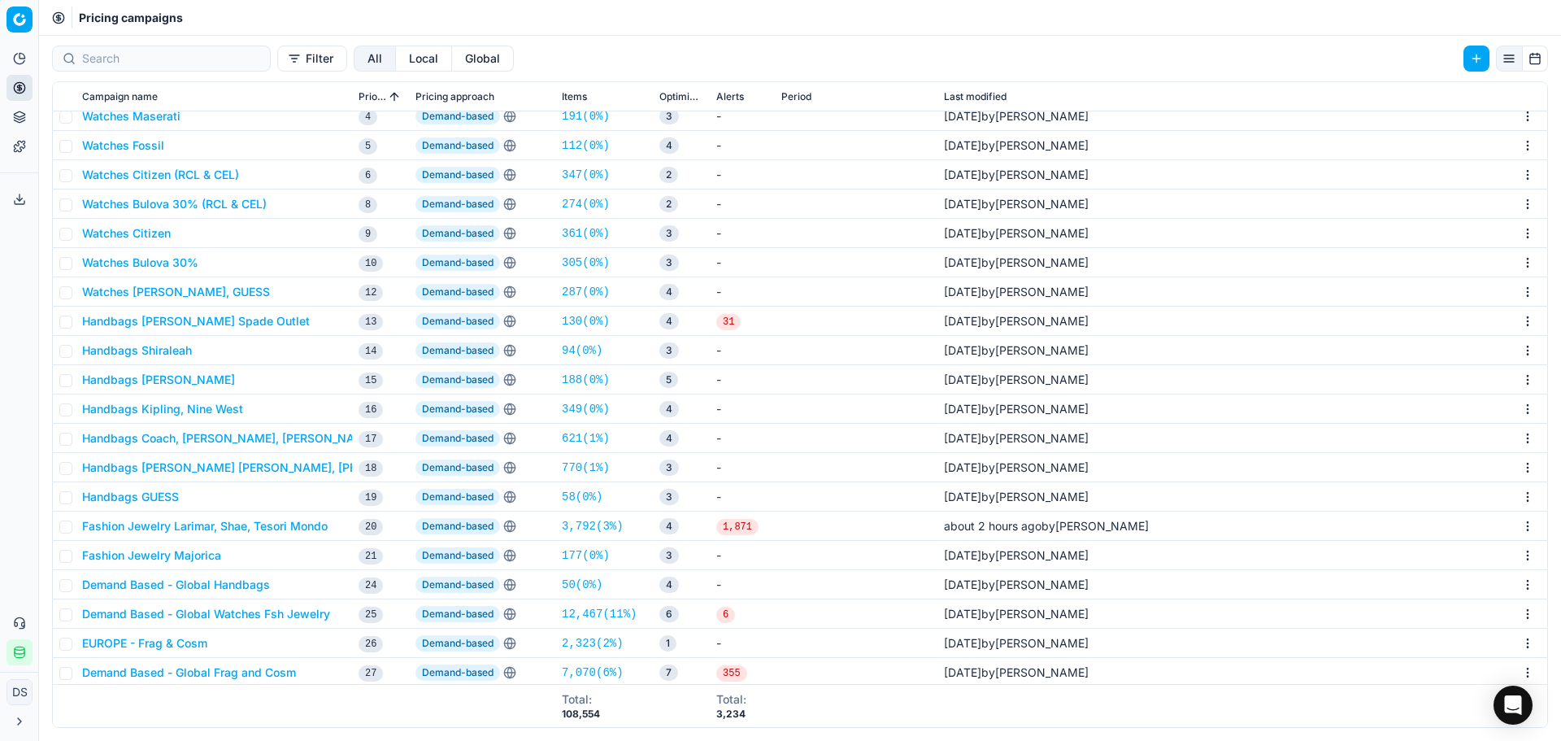
click at [223, 530] on button "Fashion Jewelry Larimar, Shae, Tesori Mondo" at bounding box center [205, 526] width 246 height 16
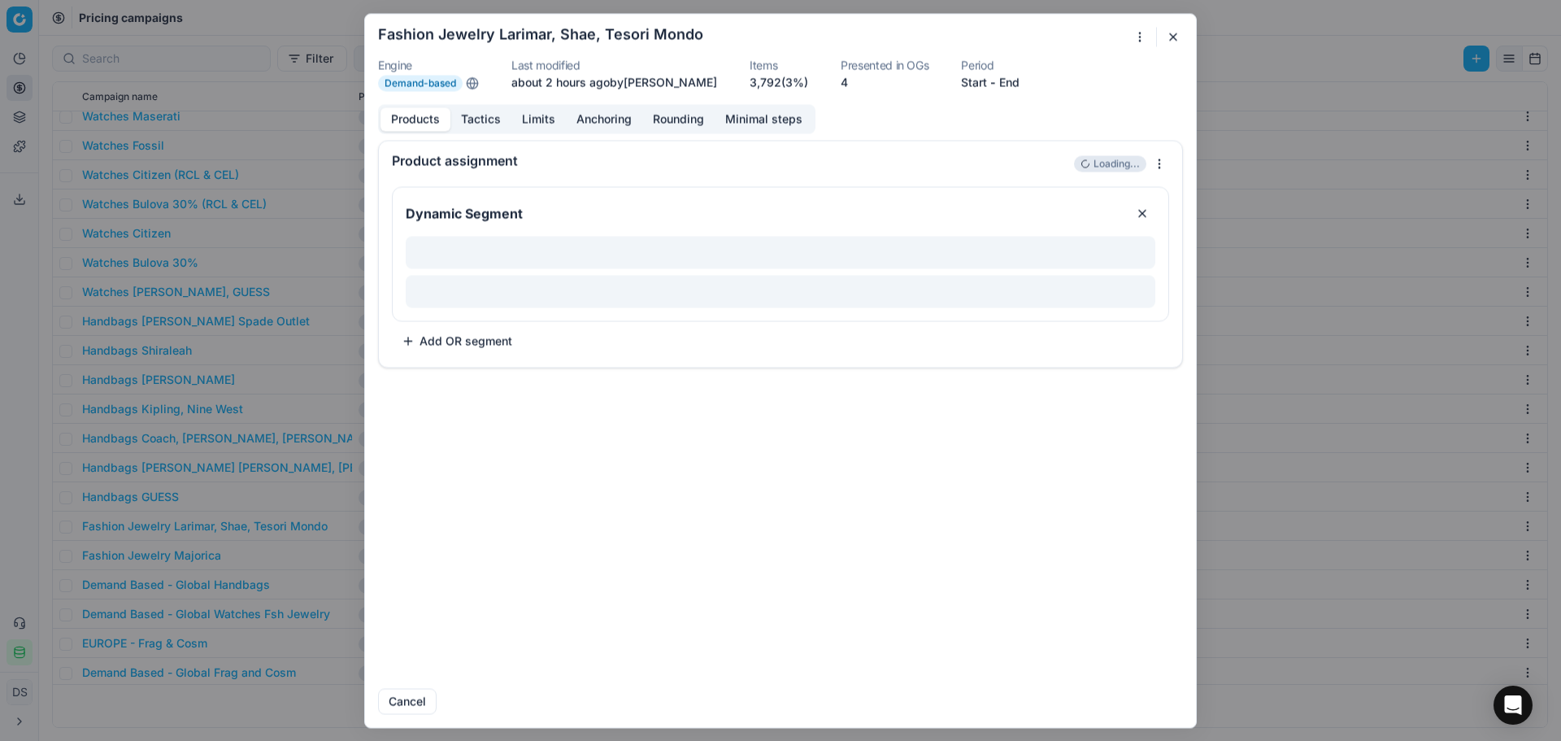
click at [472, 116] on button "Tactics" at bounding box center [480, 119] width 61 height 24
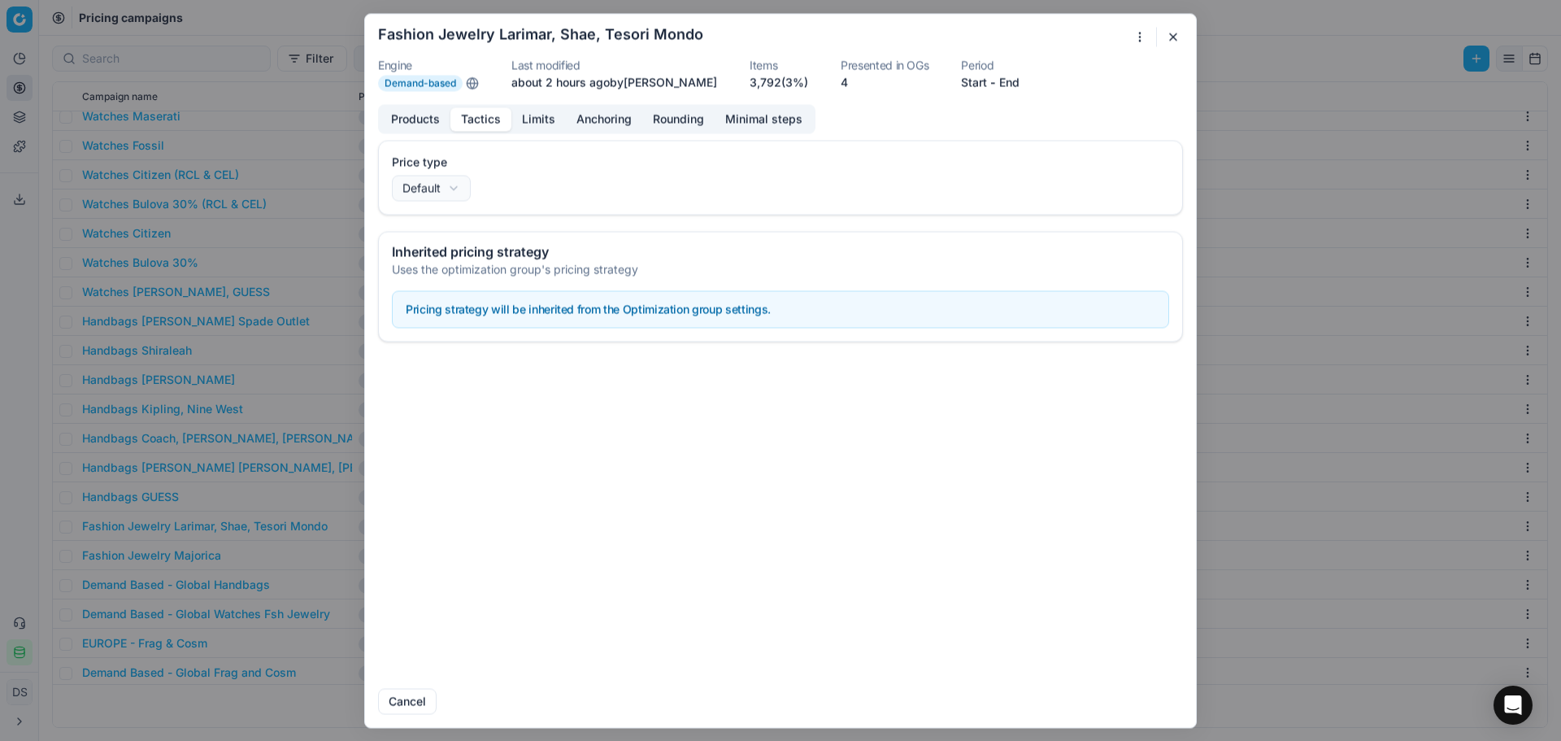
click at [516, 118] on button "Limits" at bounding box center [538, 119] width 54 height 24
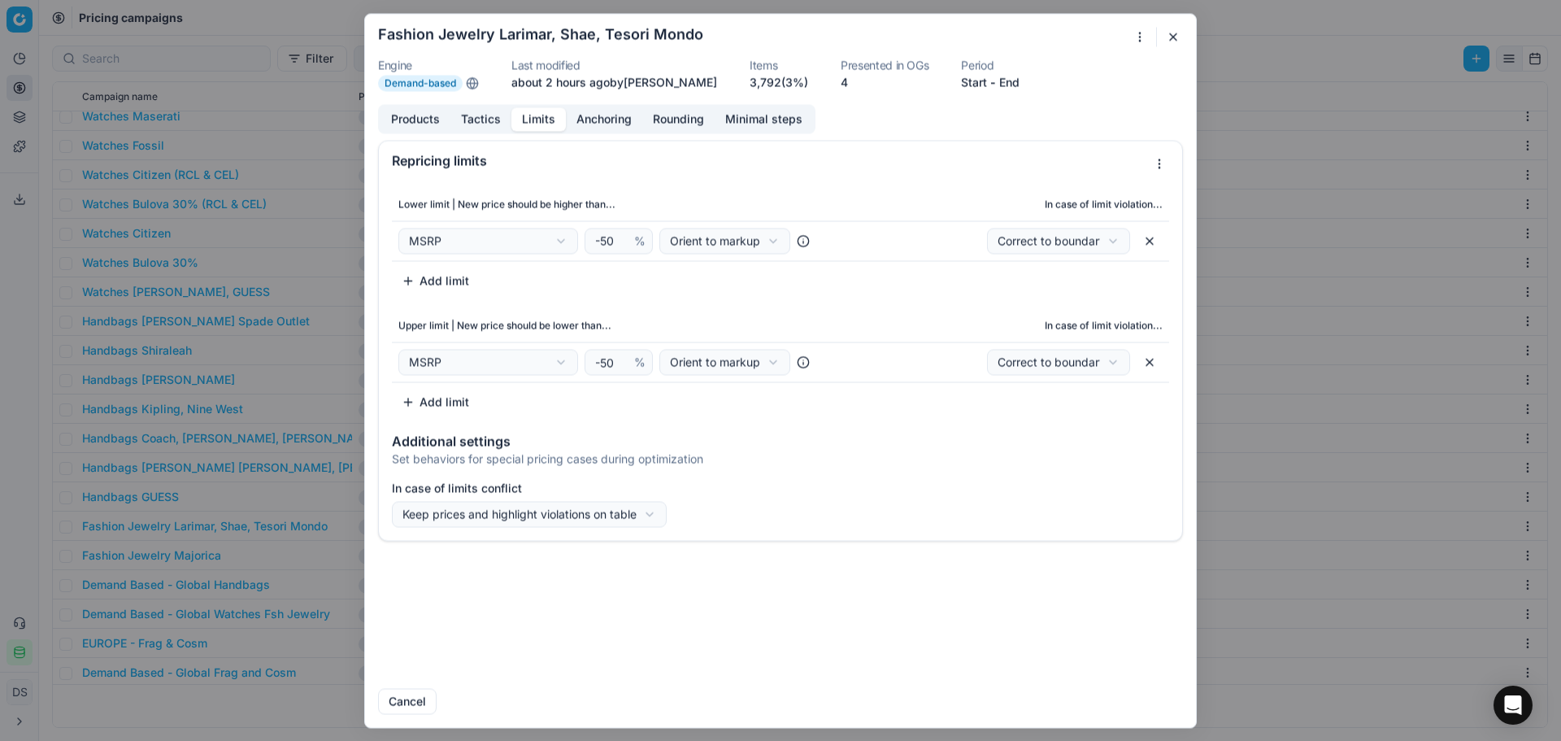
click at [571, 517] on div "We are saving PC settings. Please wait, it should take a few minutes Fashion Je…" at bounding box center [780, 370] width 1561 height 741
click at [1177, 38] on div "We are saving PC settings. Please wait, it should take a few minutes Fashion Je…" at bounding box center [780, 370] width 1561 height 741
click at [1167, 39] on button "button" at bounding box center [1173, 37] width 20 height 20
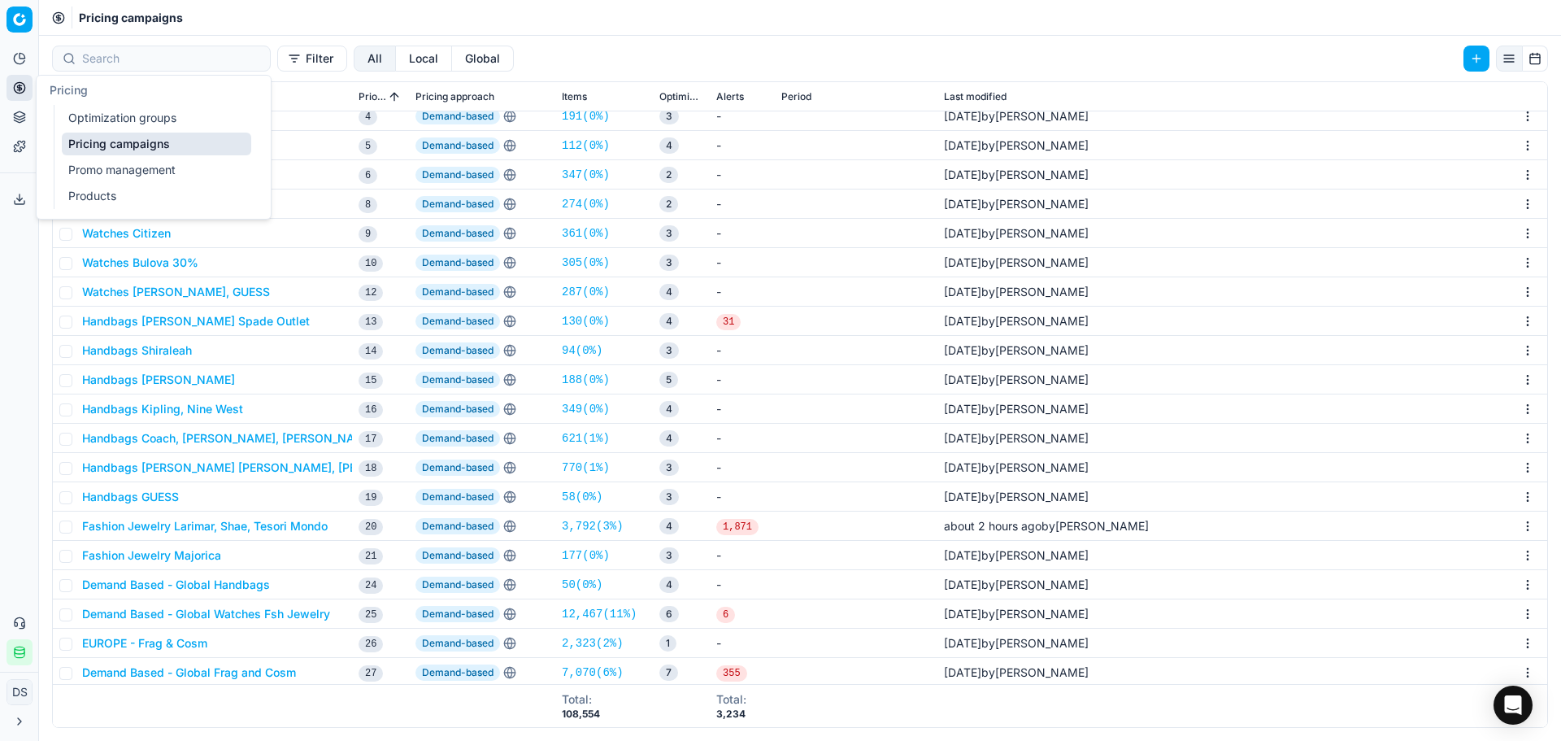
click at [139, 126] on link "Optimization groups" at bounding box center [156, 118] width 189 height 23
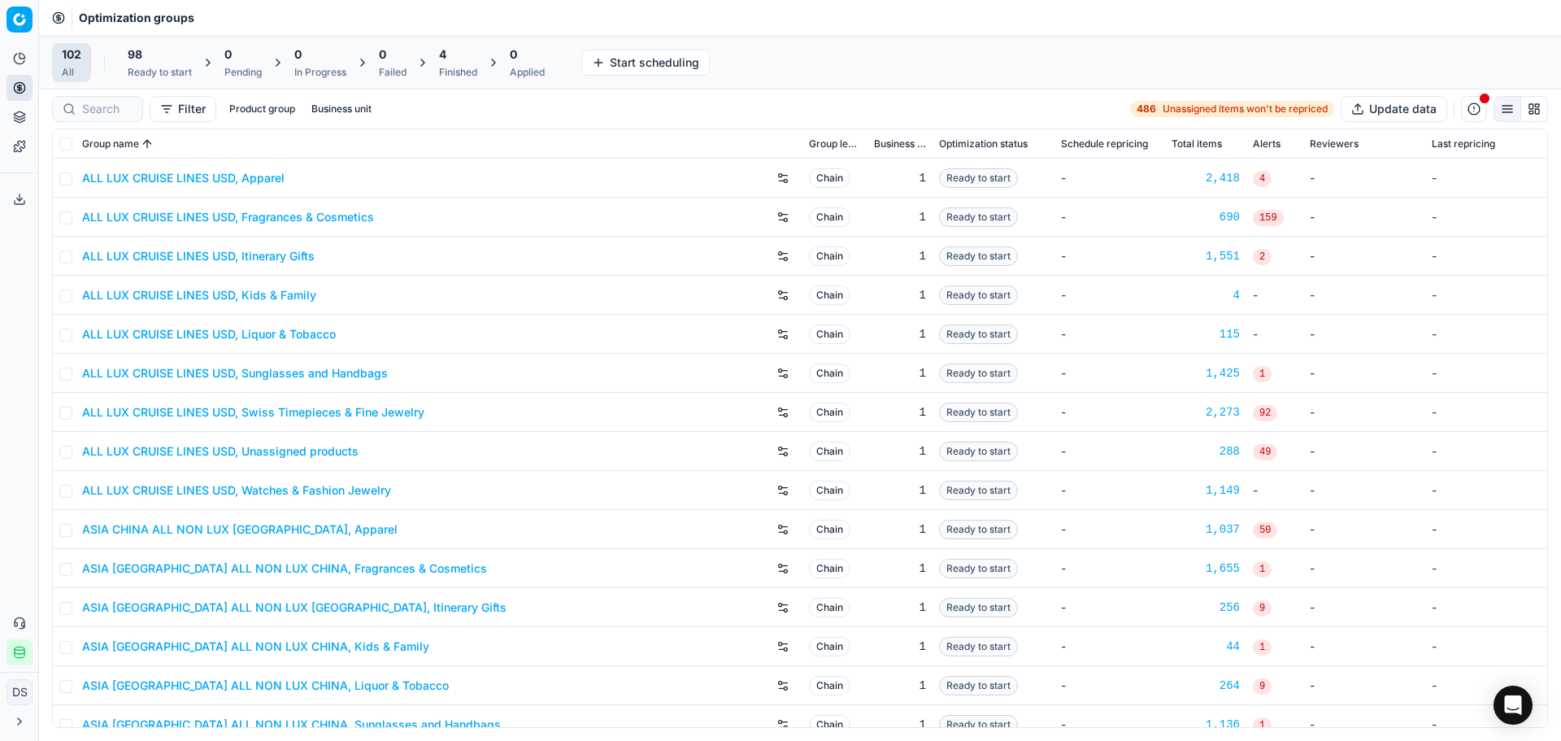
click at [462, 67] on div "Finished" at bounding box center [458, 72] width 38 height 13
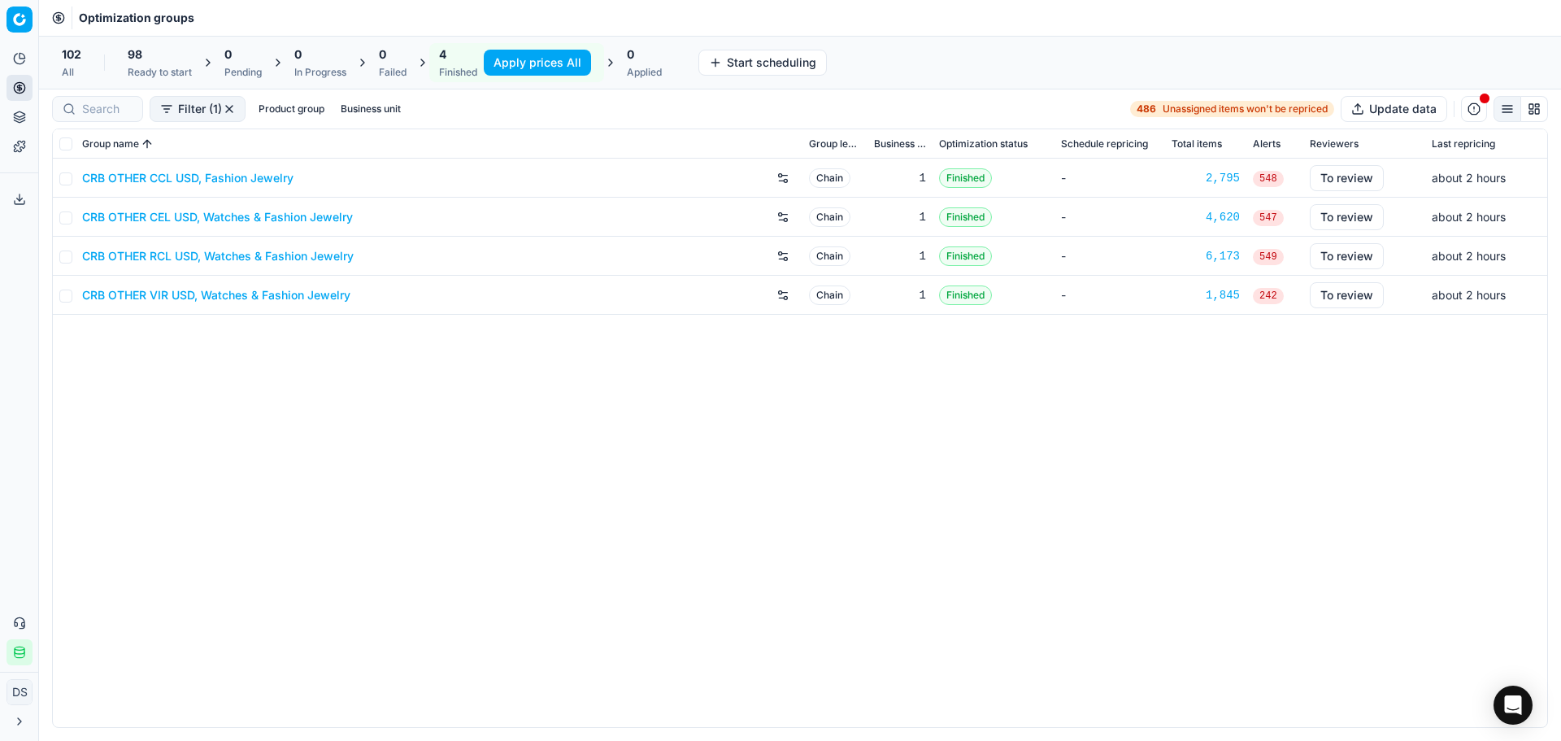
click at [230, 225] on div "CRB OTHER CEL USD, Watches & Fashion Jewelry" at bounding box center [439, 217] width 714 height 26
click at [235, 220] on link "CRB OTHER CEL USD, Watches & Fashion Jewelry" at bounding box center [217, 217] width 271 height 16
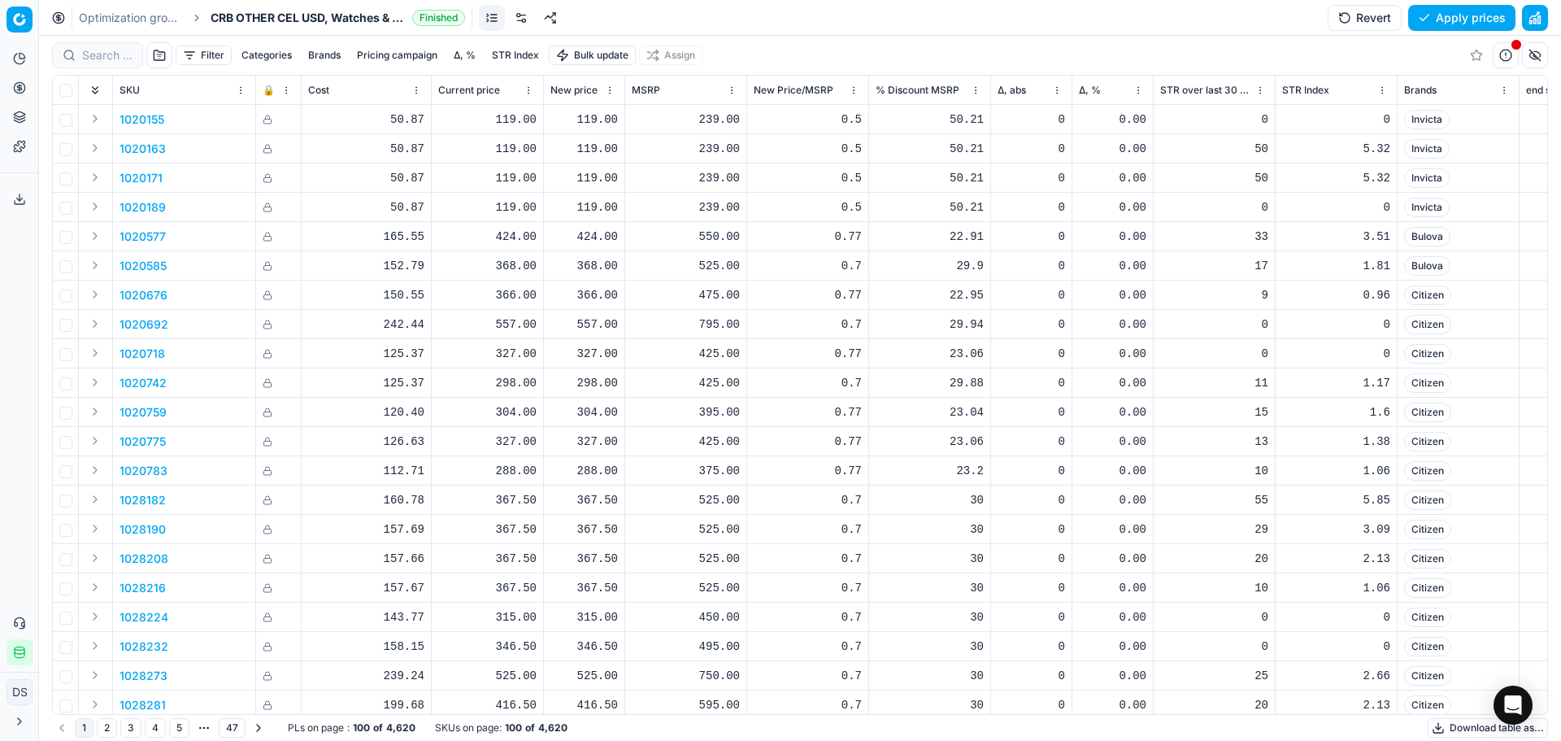
click at [1541, 6] on button "button" at bounding box center [1535, 18] width 26 height 26
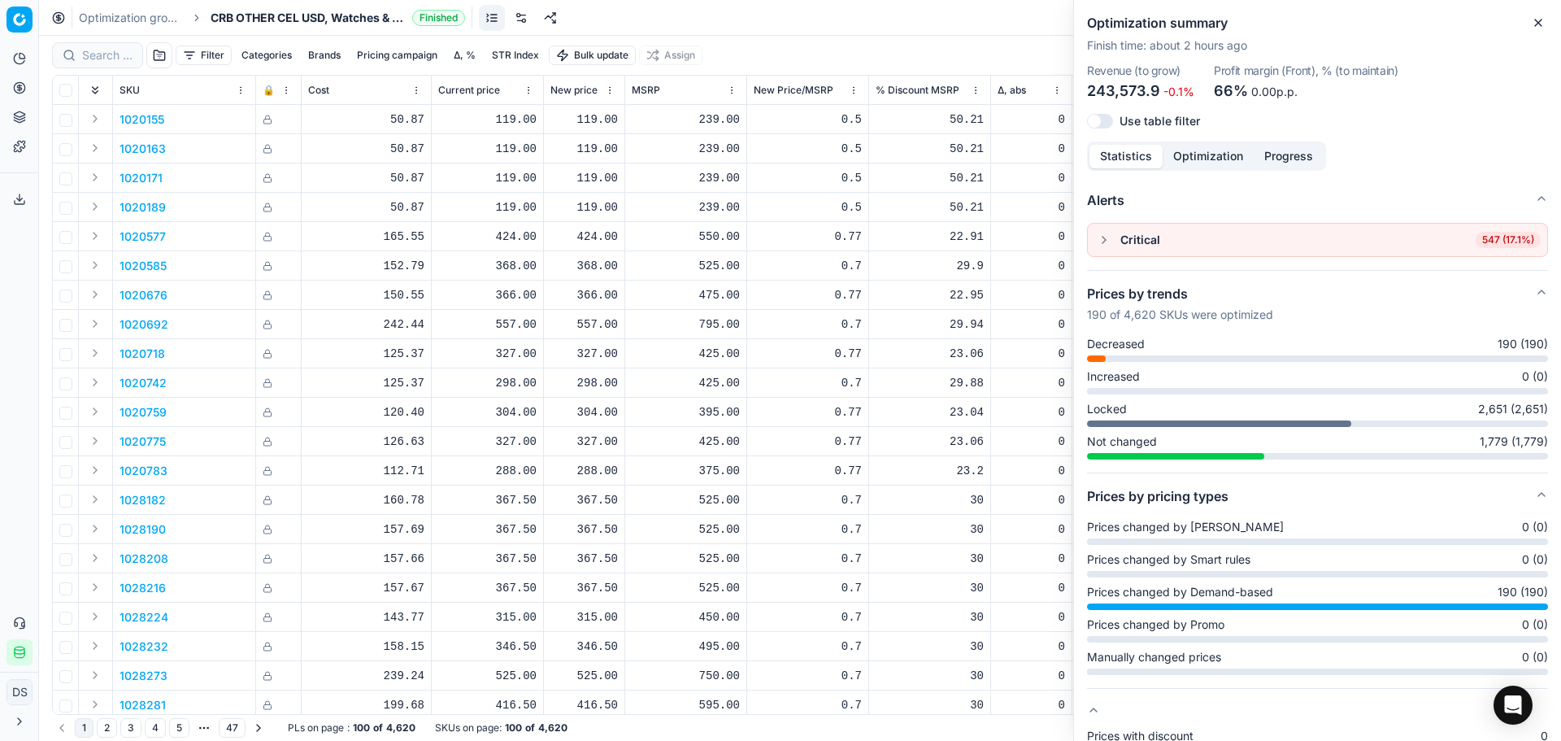
click at [1107, 241] on button "button" at bounding box center [1104, 240] width 20 height 20
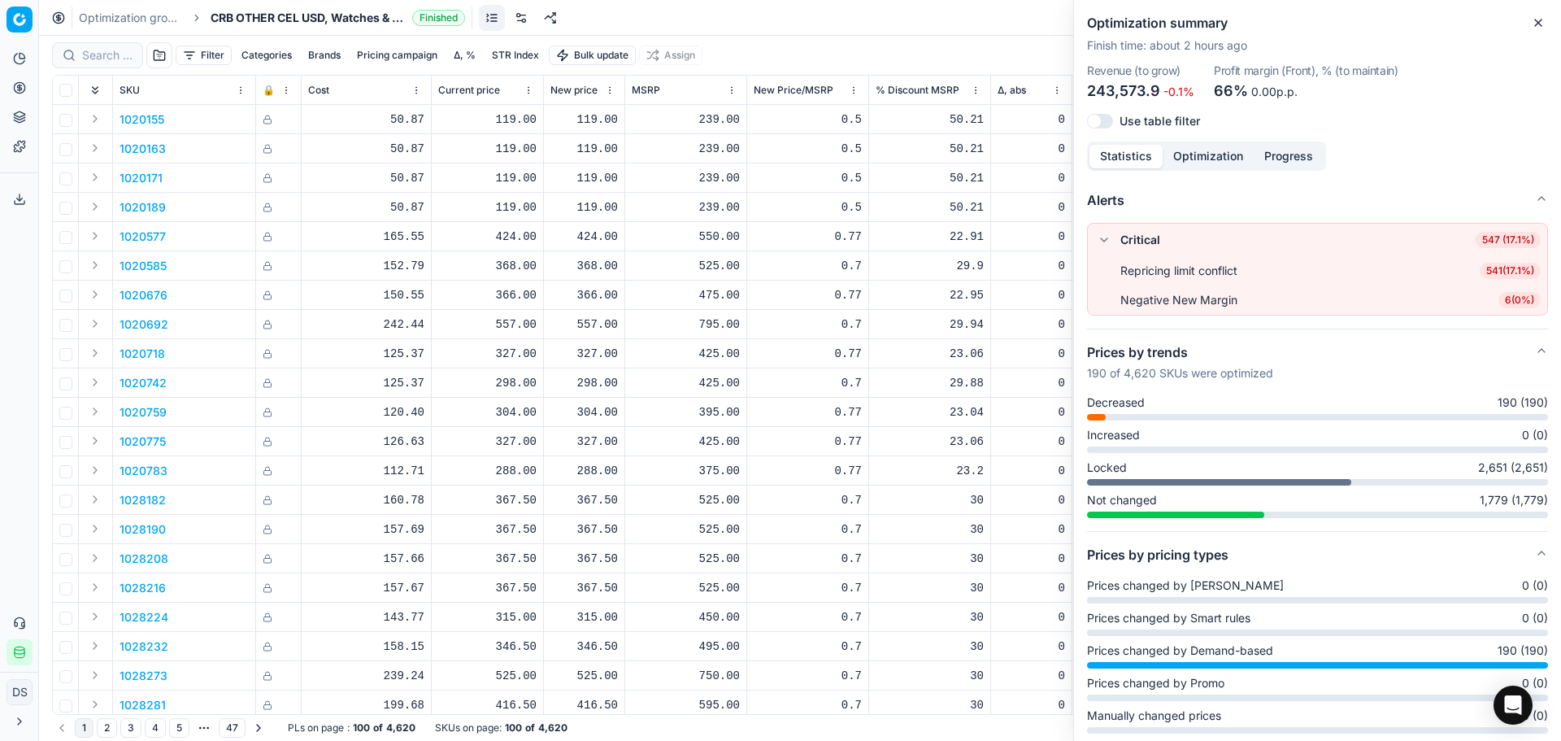
click at [1502, 241] on span "547 (17.1%)" at bounding box center [1508, 240] width 65 height 16
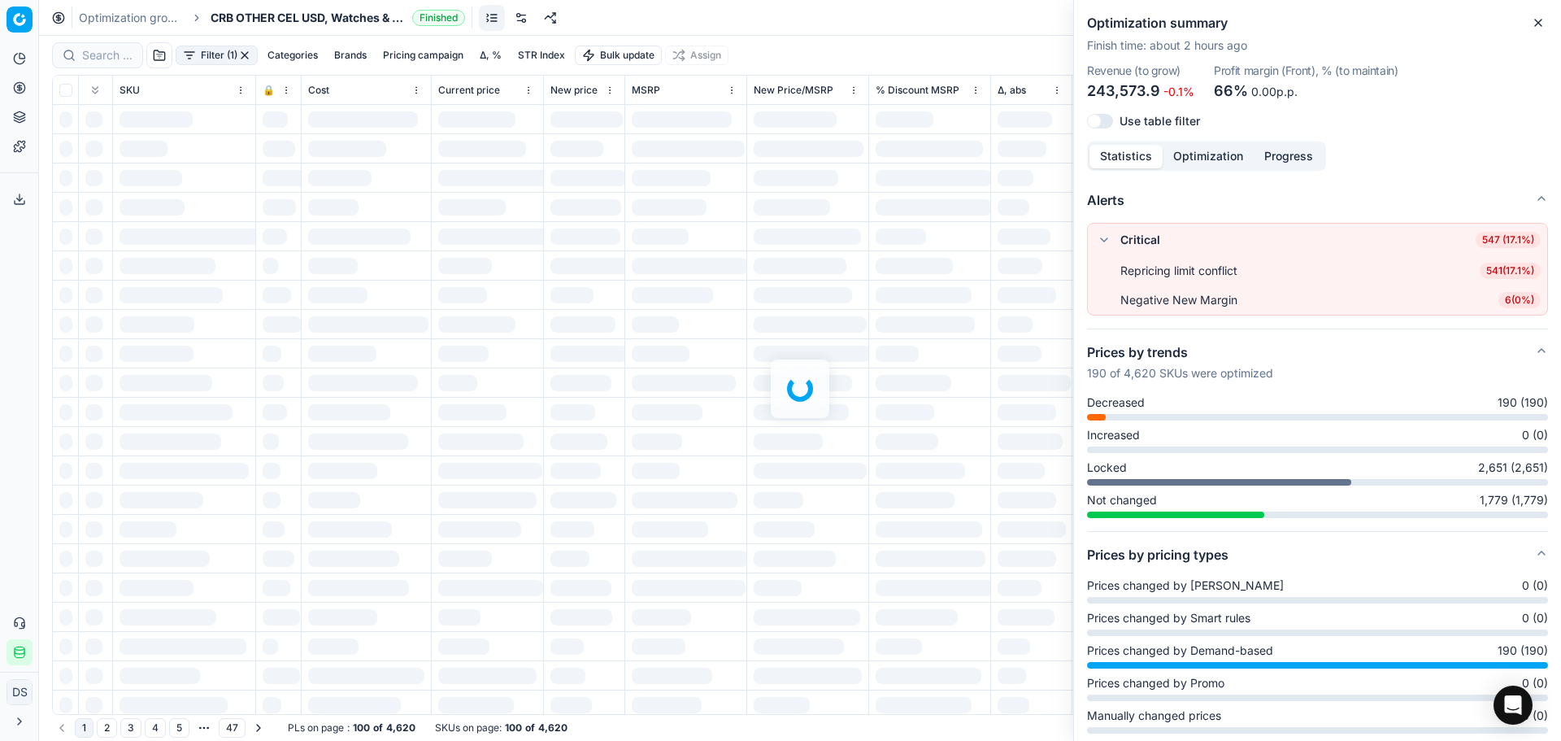
click at [1496, 268] on span "541 ( 17.1% )" at bounding box center [1510, 271] width 61 height 16
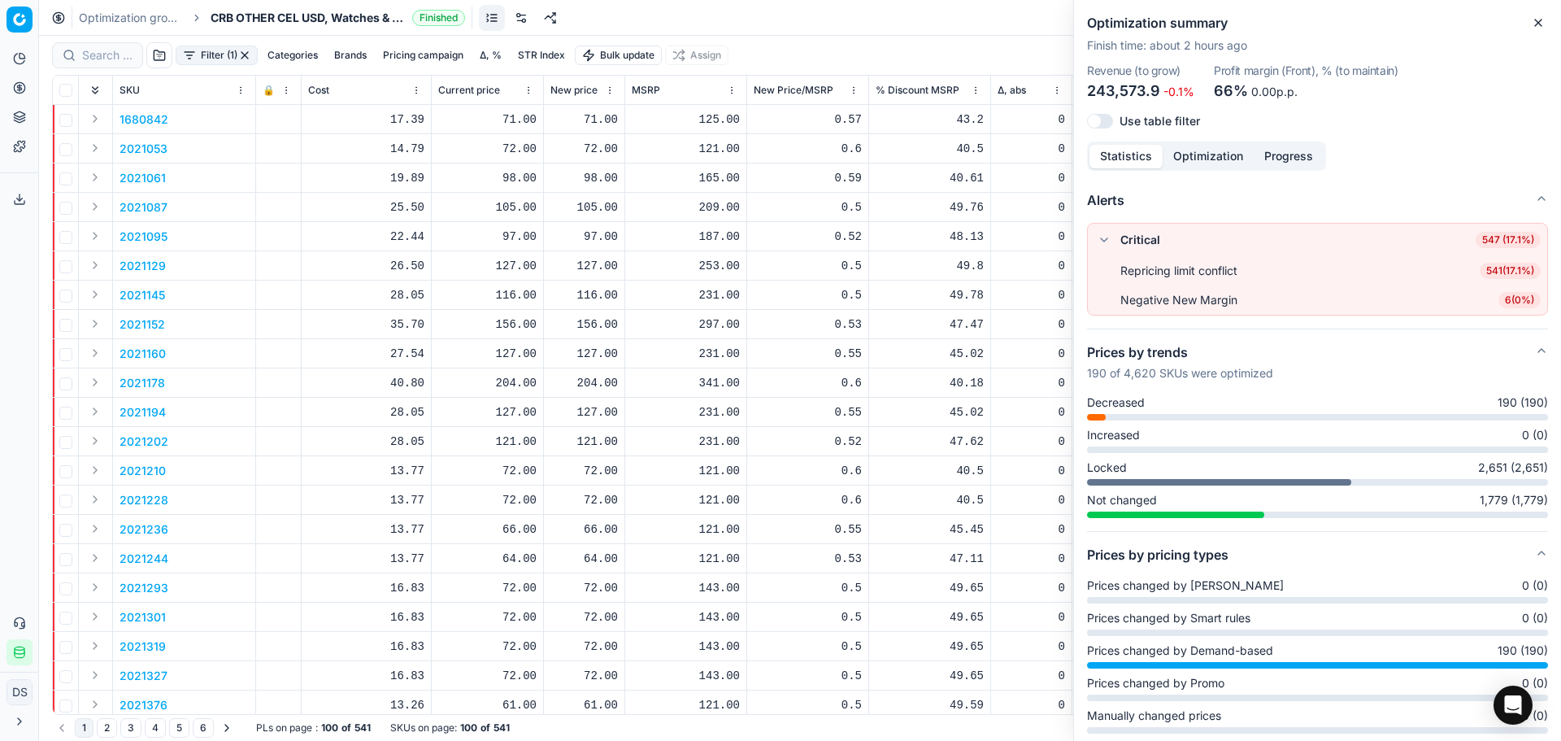
click at [162, 268] on p "2021129" at bounding box center [143, 266] width 46 height 16
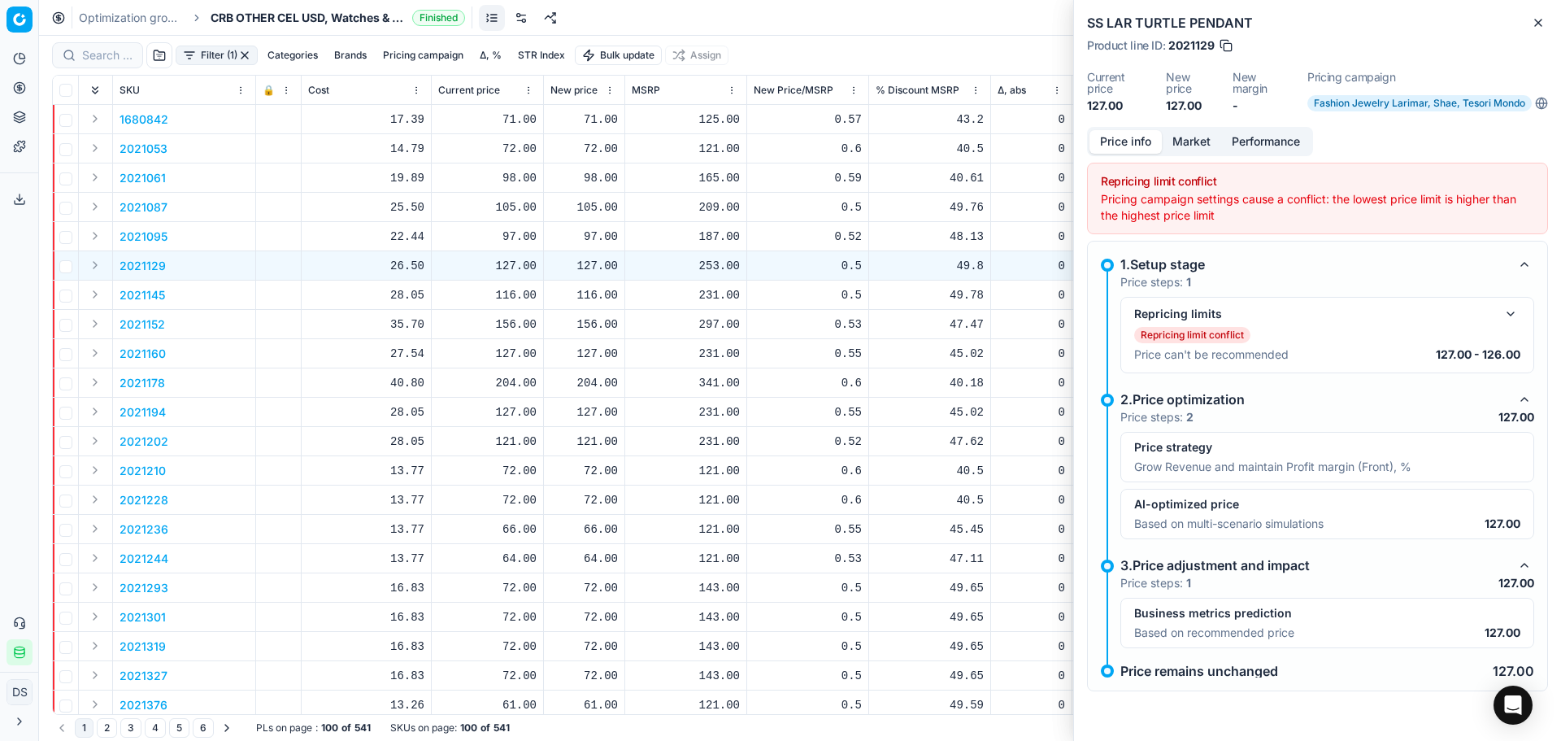
click at [1203, 320] on div "Repricing limits" at bounding box center [1314, 314] width 360 height 16
click at [1514, 318] on button "button" at bounding box center [1511, 314] width 20 height 20
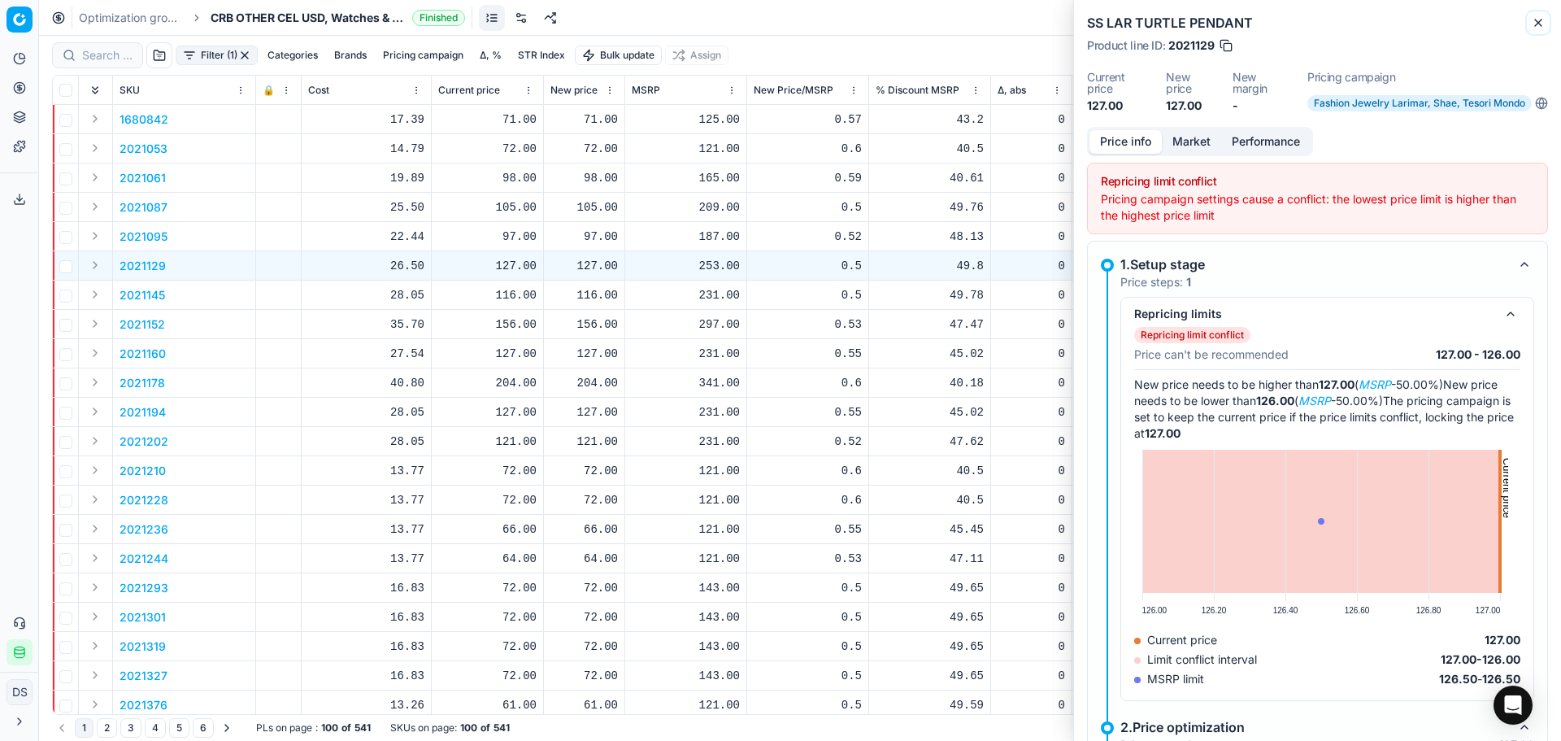
click at [1533, 25] on icon "button" at bounding box center [1538, 22] width 13 height 13
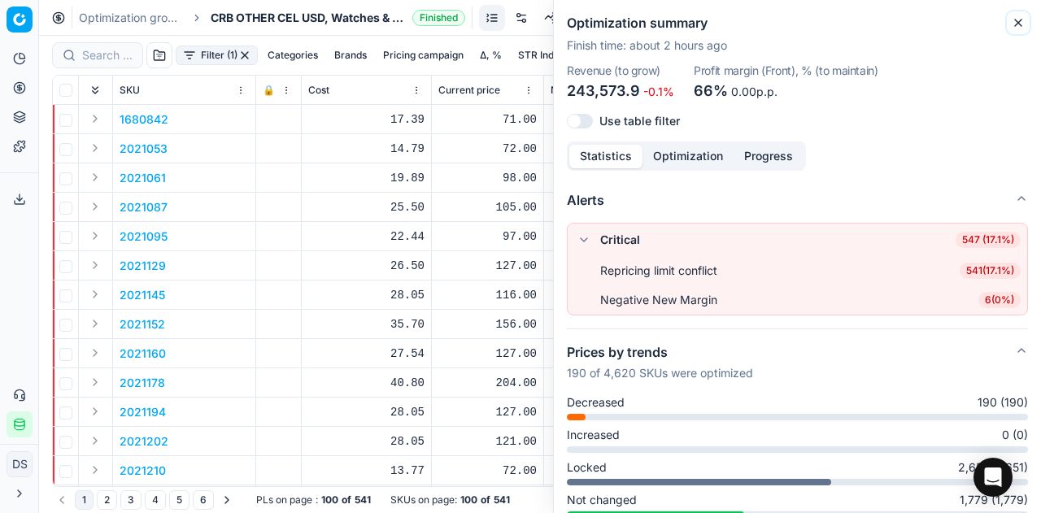
click at [1016, 25] on icon "button" at bounding box center [1017, 22] width 13 height 13
